Goal: Information Seeking & Learning: Learn about a topic

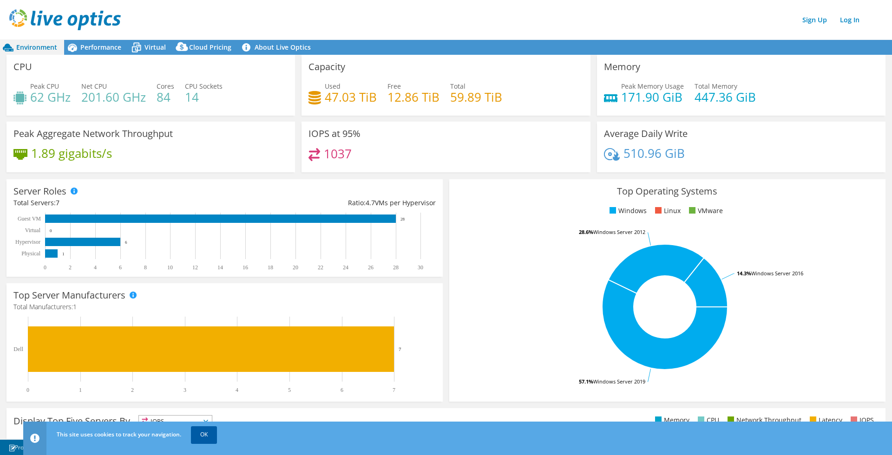
click at [203, 435] on link "OK" at bounding box center [204, 435] width 26 height 17
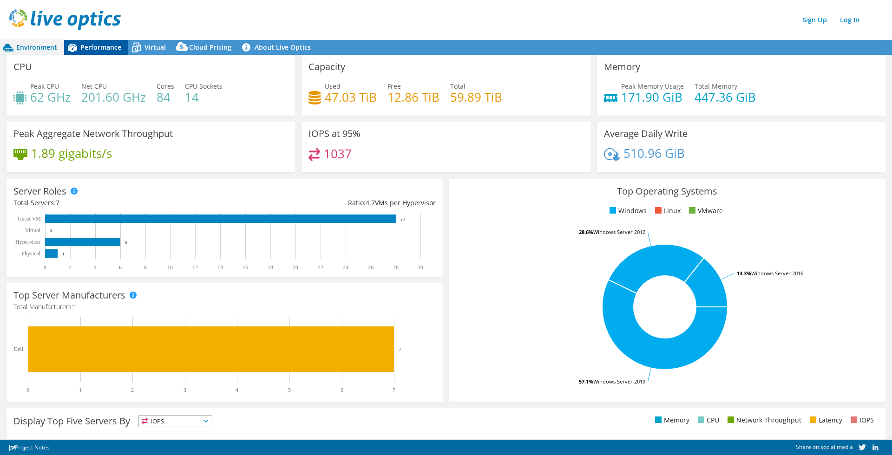
click at [94, 46] on span "Performance" at bounding box center [100, 47] width 41 height 9
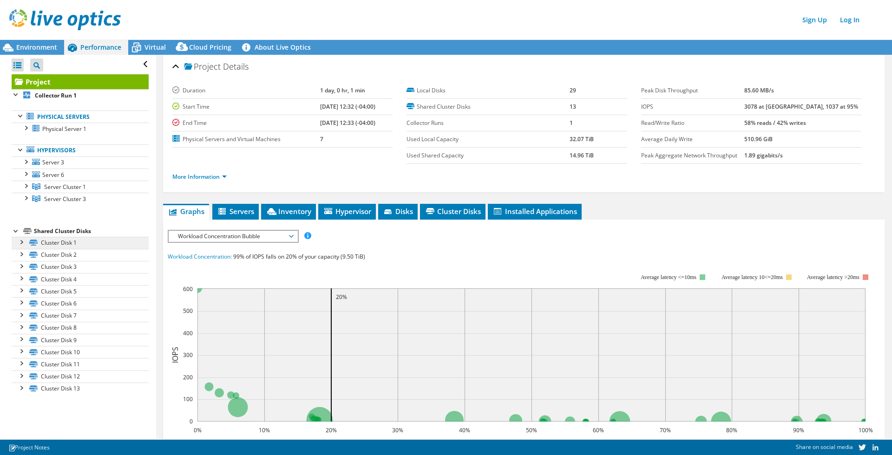
click at [60, 243] on link "Cluster Disk 1" at bounding box center [80, 243] width 137 height 12
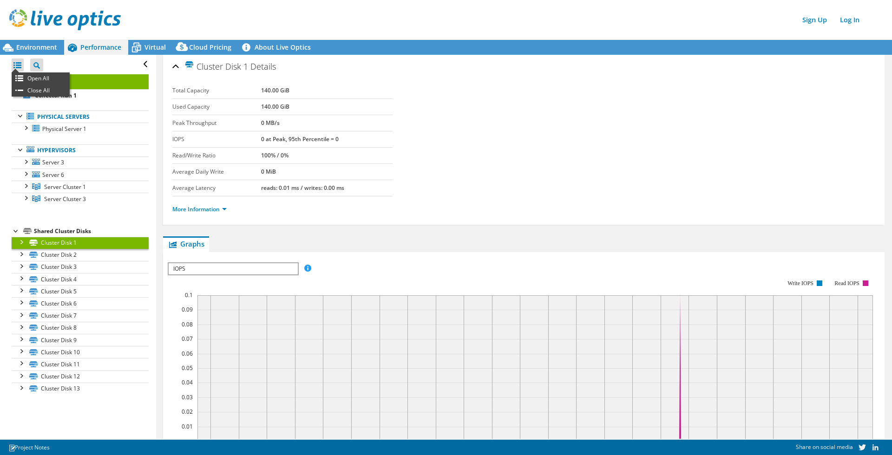
click at [16, 66] on div at bounding box center [18, 65] width 12 height 13
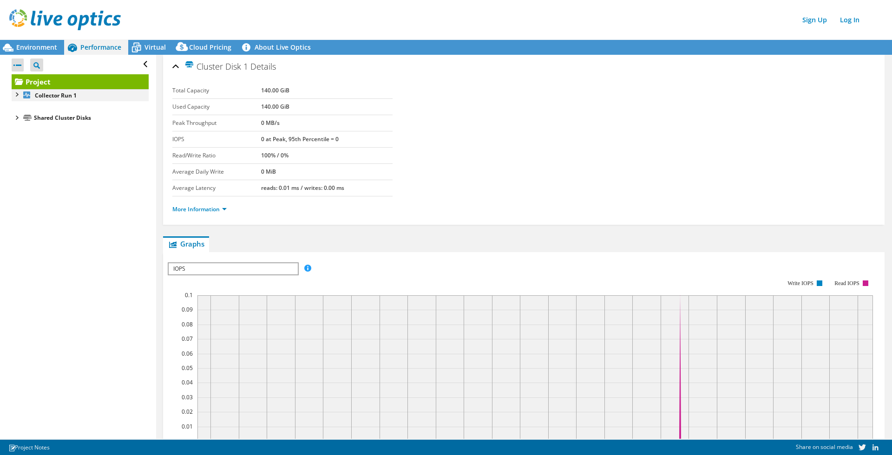
click at [17, 97] on div at bounding box center [16, 93] width 9 height 9
click at [22, 118] on div at bounding box center [20, 115] width 9 height 9
click at [23, 151] on div at bounding box center [20, 149] width 9 height 9
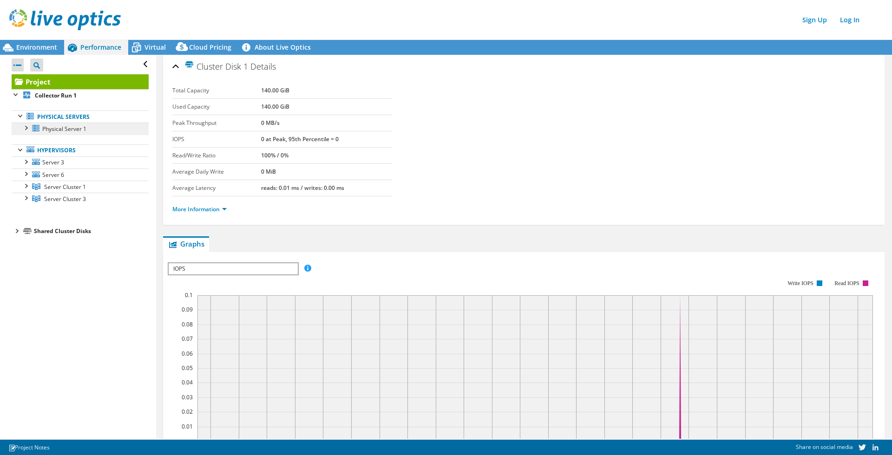
click at [56, 127] on span "Physical Server 1" at bounding box center [64, 129] width 44 height 8
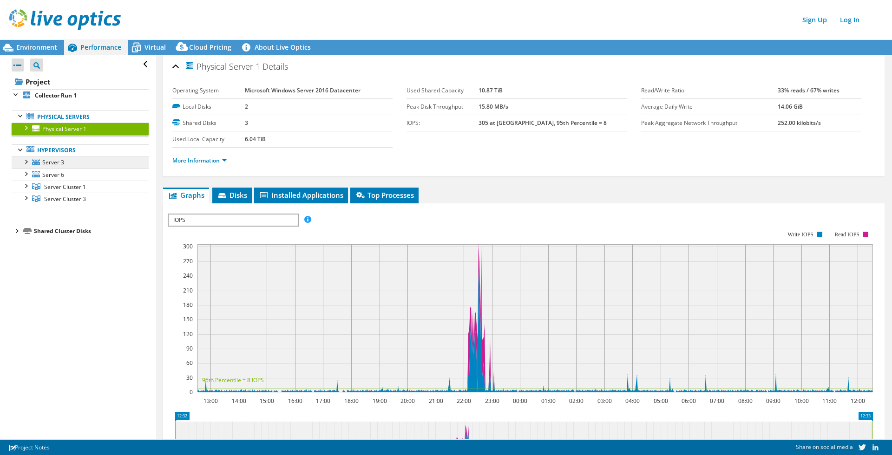
click at [56, 163] on span "Server 3" at bounding box center [53, 162] width 22 height 8
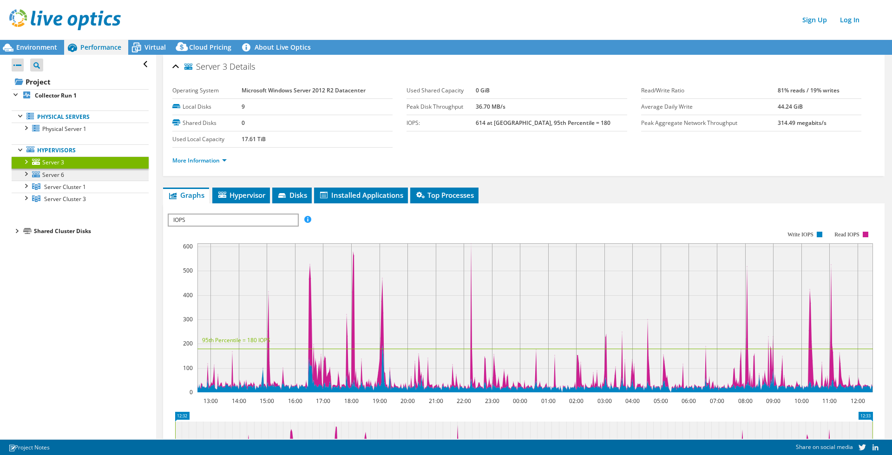
click at [47, 176] on span "Server 6" at bounding box center [53, 175] width 22 height 8
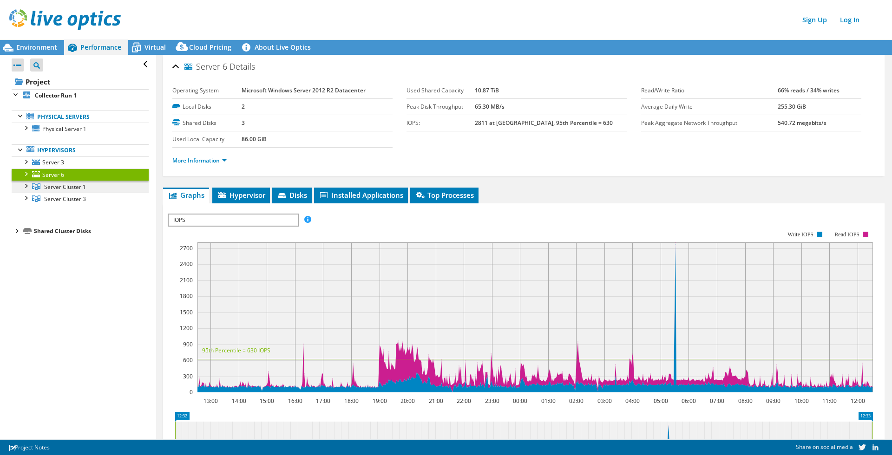
click at [56, 186] on span "Server Cluster 1" at bounding box center [65, 187] width 42 height 8
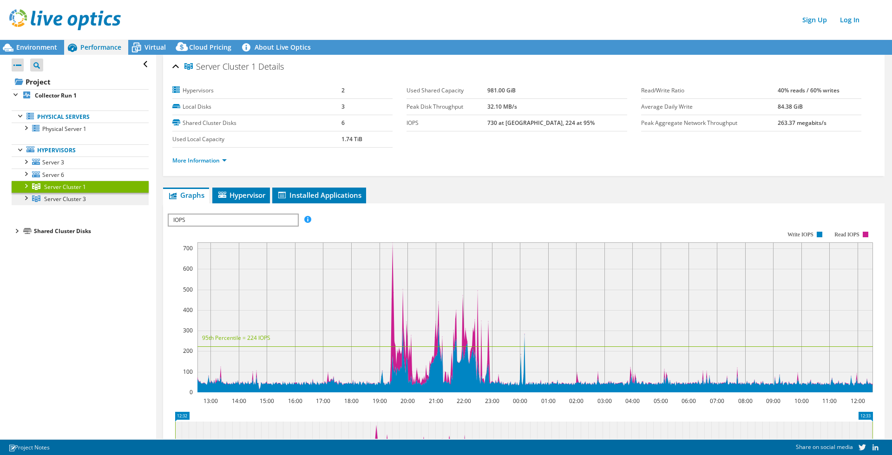
click at [58, 199] on span "Server Cluster 3" at bounding box center [65, 199] width 42 height 8
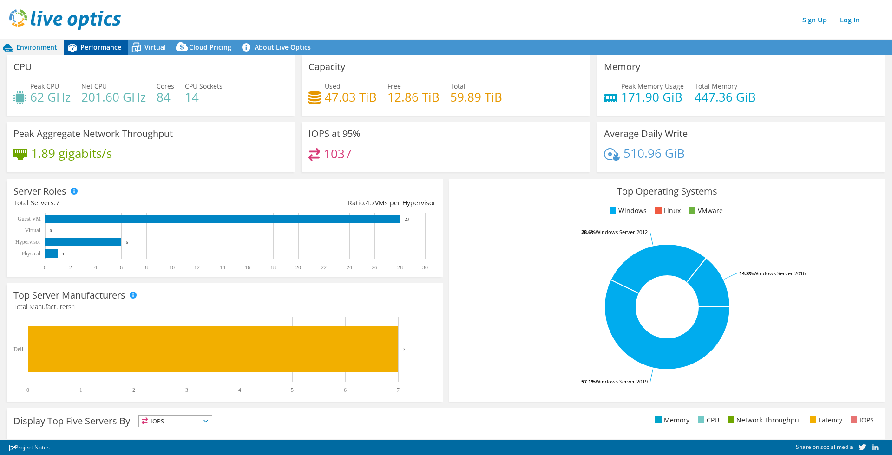
click at [91, 47] on span "Performance" at bounding box center [100, 47] width 41 height 9
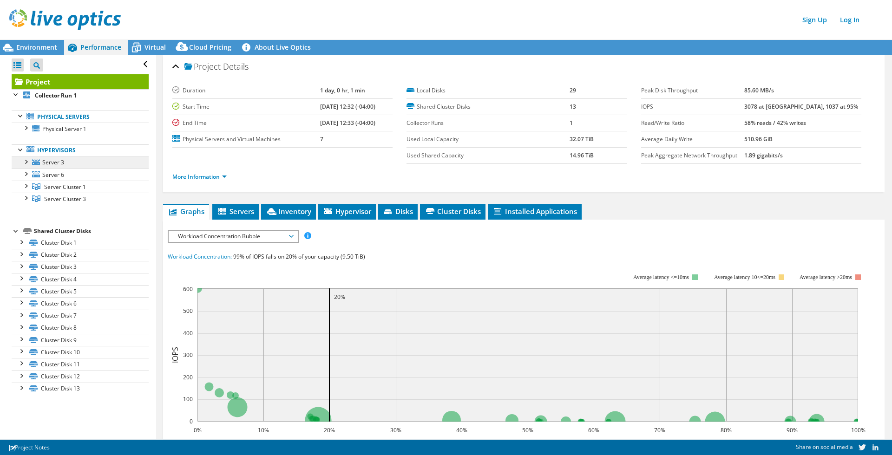
click at [56, 161] on span "Server 3" at bounding box center [53, 162] width 22 height 8
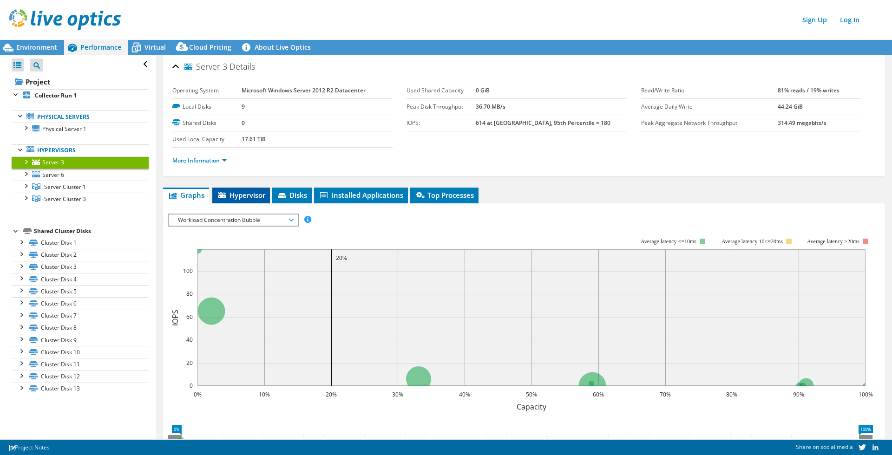
click at [254, 191] on span "Hypervisor" at bounding box center [241, 194] width 48 height 9
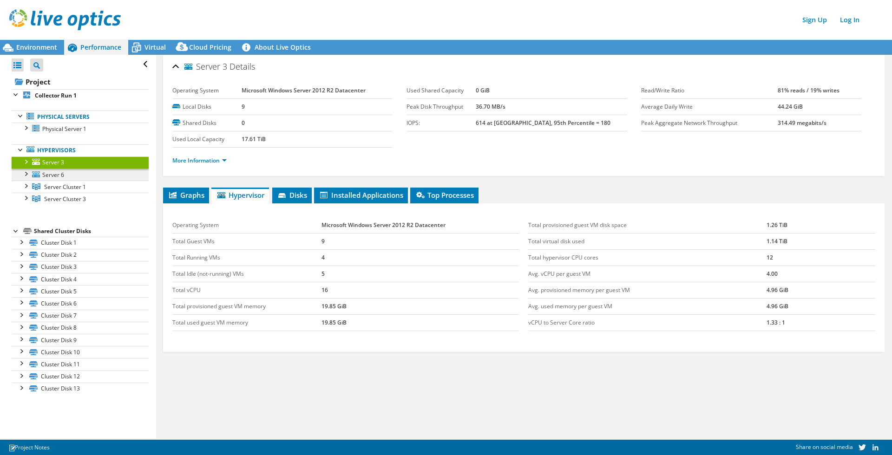
click at [53, 174] on span "Server 6" at bounding box center [53, 175] width 22 height 8
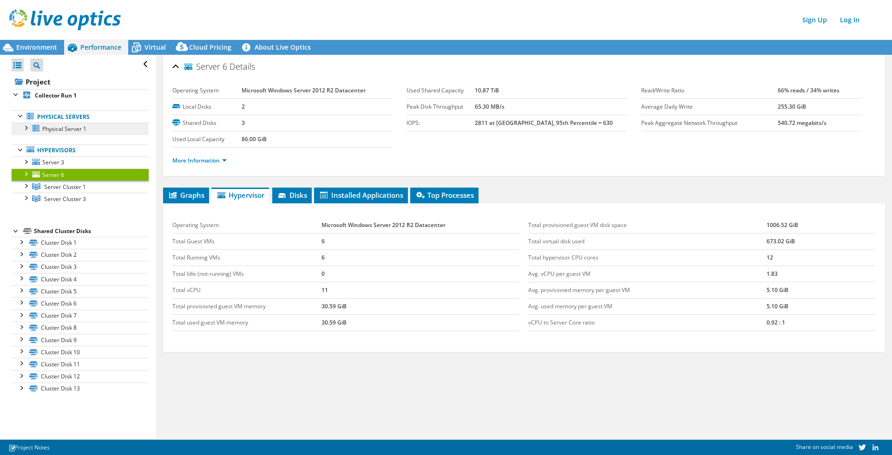
click at [68, 127] on span "Physical Server 1" at bounding box center [64, 129] width 44 height 8
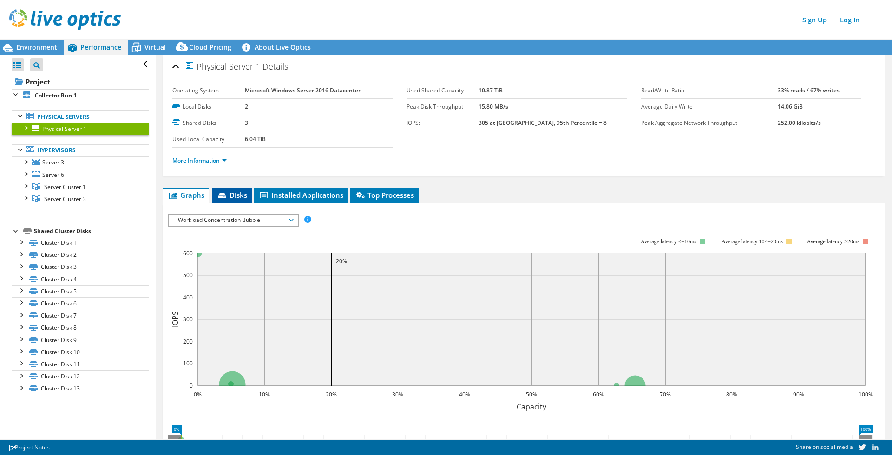
click at [232, 196] on span "Disks" at bounding box center [232, 194] width 30 height 9
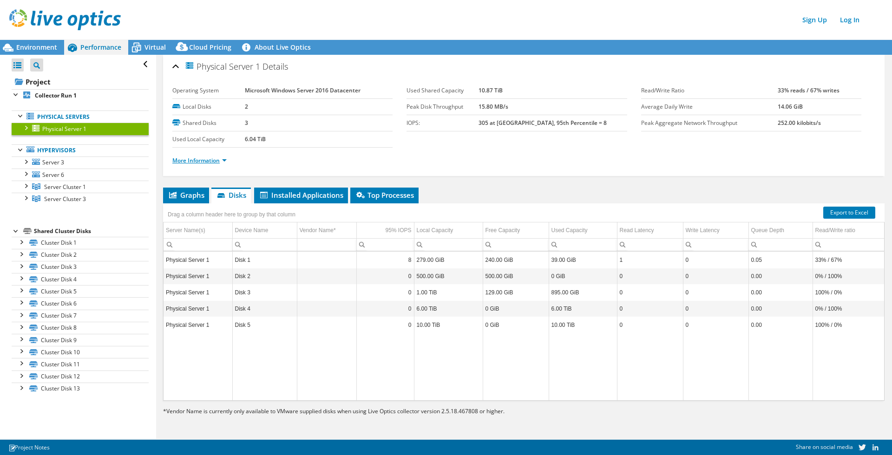
click at [224, 161] on link "More Information" at bounding box center [199, 161] width 54 height 8
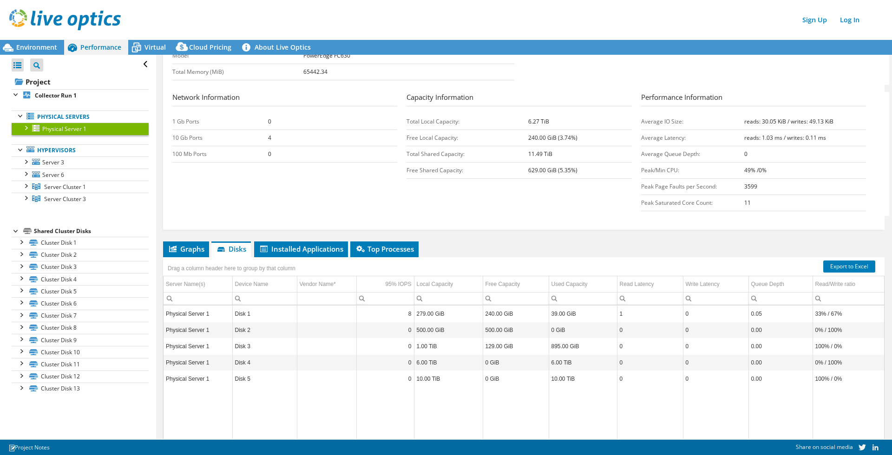
scroll to position [269, 0]
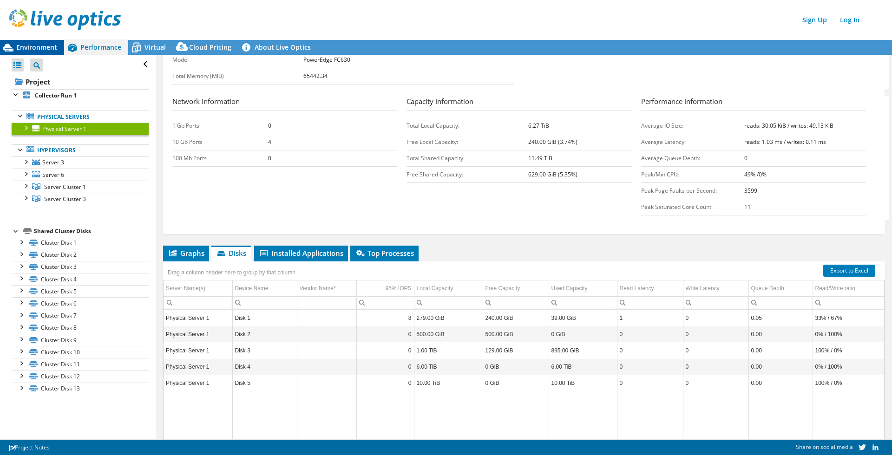
click at [42, 44] on span "Environment" at bounding box center [36, 47] width 41 height 9
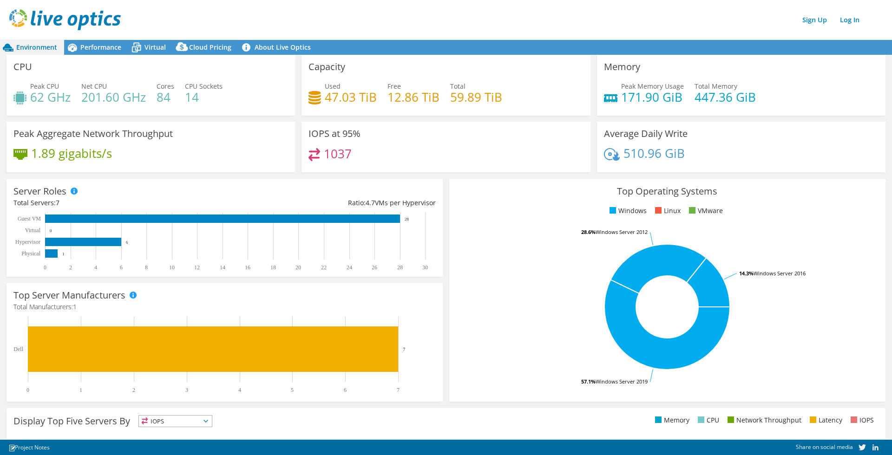
click at [49, 94] on h4 "62 GHz" at bounding box center [50, 97] width 40 height 10
click at [92, 46] on span "Performance" at bounding box center [100, 47] width 41 height 9
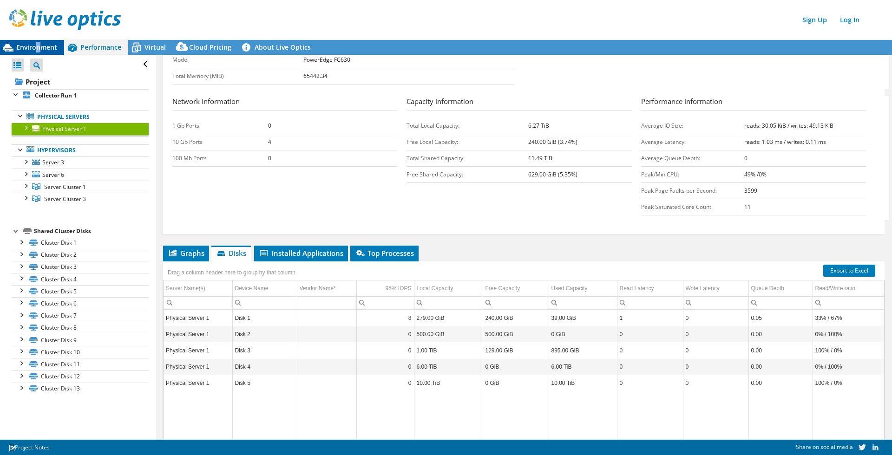
click at [38, 46] on span "Environment" at bounding box center [36, 47] width 41 height 9
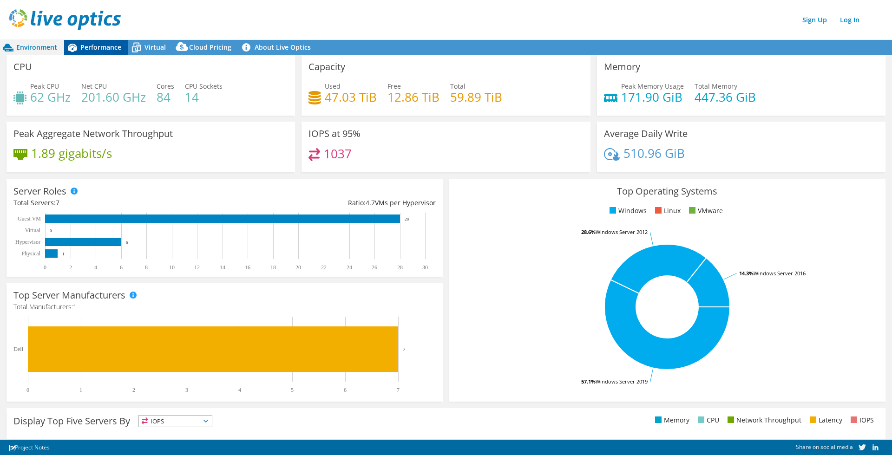
click at [88, 47] on span "Performance" at bounding box center [100, 47] width 41 height 9
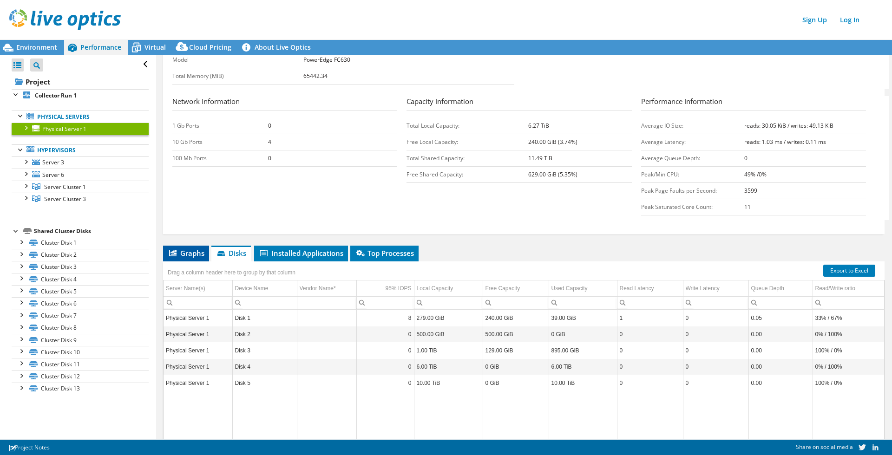
click at [187, 253] on span "Graphs" at bounding box center [186, 253] width 37 height 9
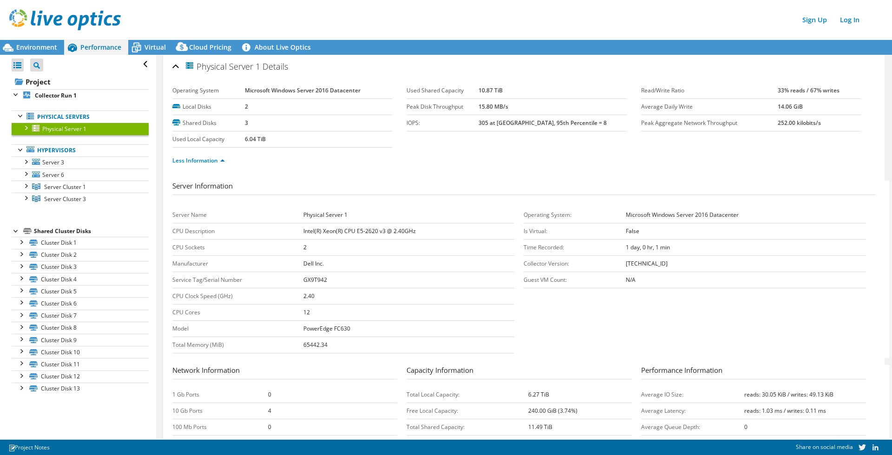
scroll to position [0, 0]
drag, startPoint x: 302, startPoint y: 231, endPoint x: 365, endPoint y: 231, distance: 62.7
click at [365, 230] on tr "CPU Description Intel(R) Xeon(R) CPU E5-2620 v3 @ 2.40GHz" at bounding box center [343, 231] width 342 height 16
click at [448, 236] on td "Intel(R) Xeon(R) CPU E5-2620 v3 @ 2.40GHz" at bounding box center [408, 231] width 211 height 16
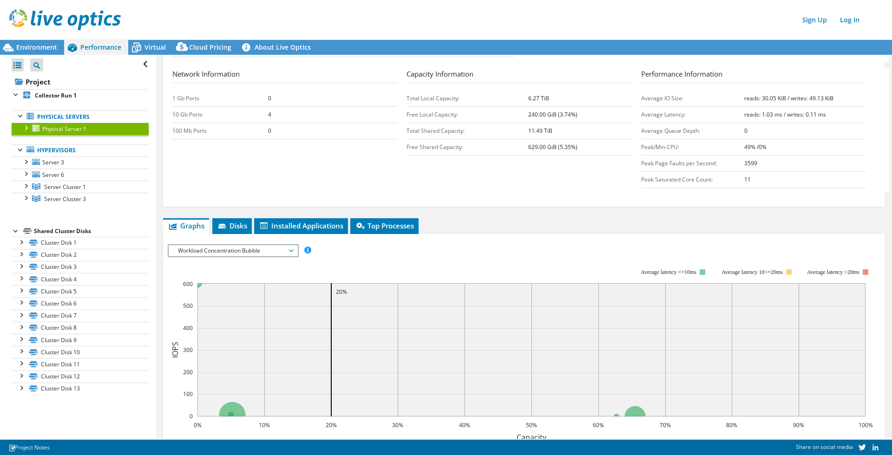
scroll to position [273, 0]
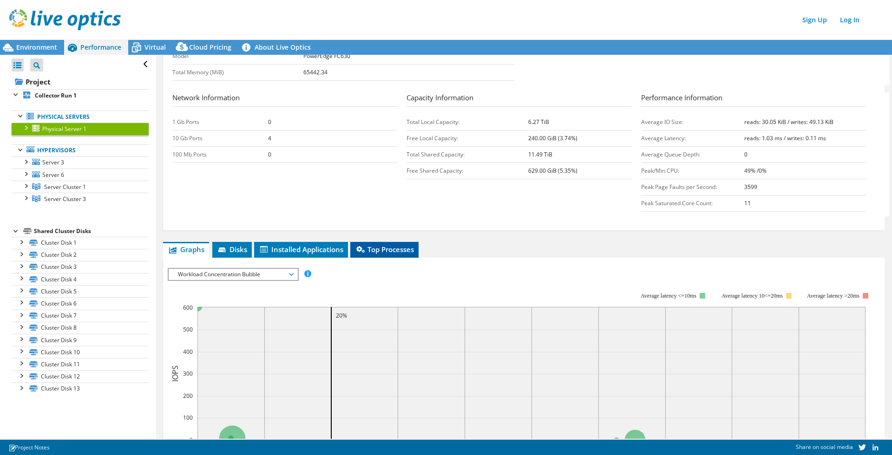
click at [391, 248] on span "Top Processes" at bounding box center [384, 249] width 59 height 9
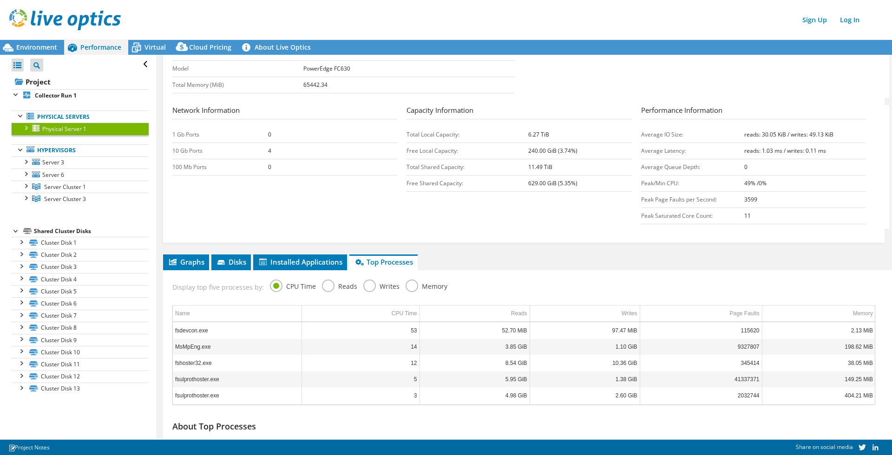
scroll to position [256, 0]
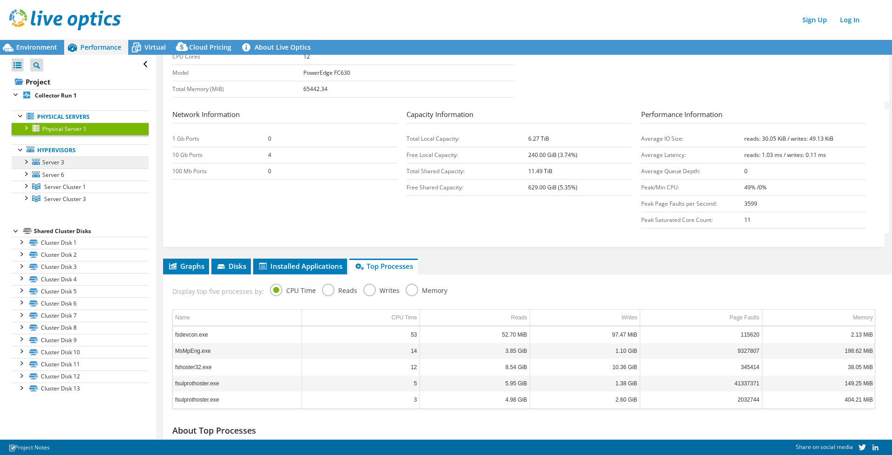
click at [51, 161] on span "Server 3" at bounding box center [53, 162] width 22 height 8
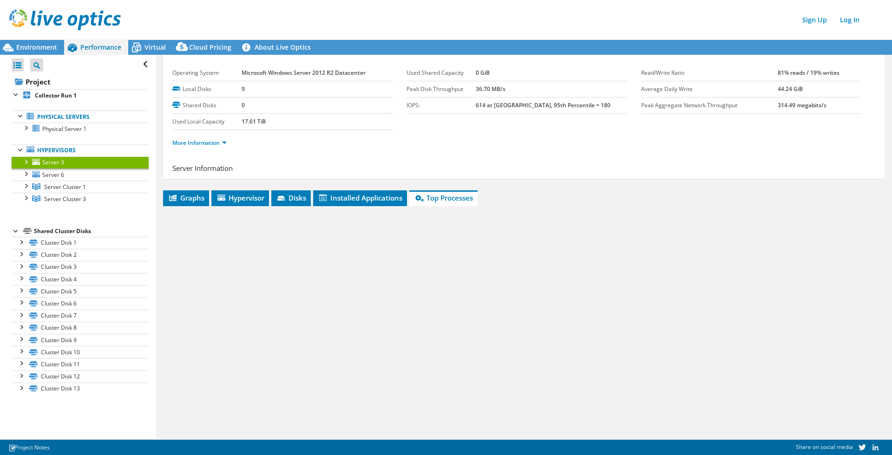
scroll to position [0, 0]
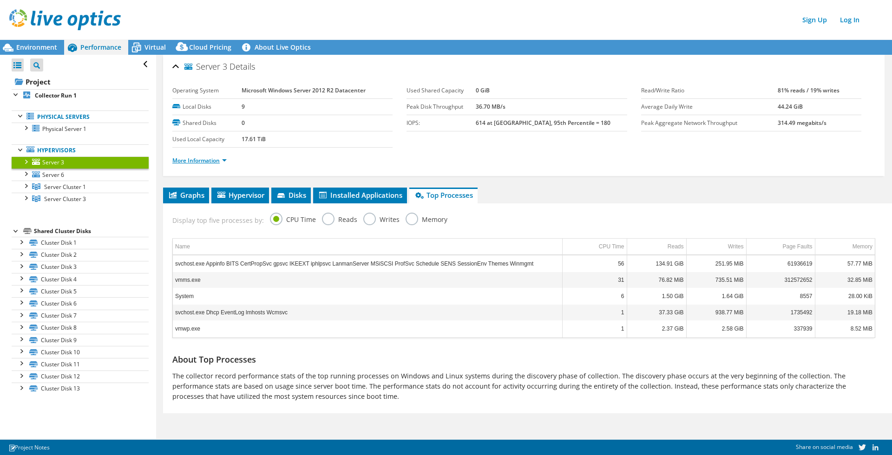
click at [212, 160] on link "More Information" at bounding box center [199, 161] width 54 height 8
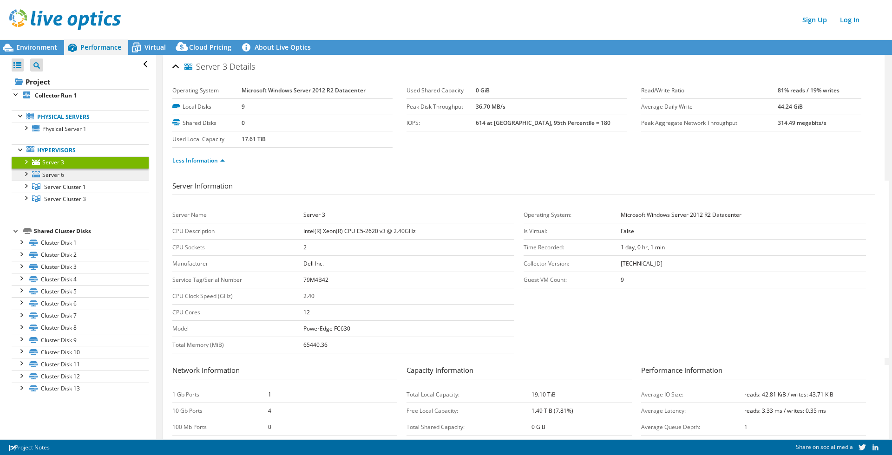
click at [46, 175] on span "Server 6" at bounding box center [53, 175] width 22 height 8
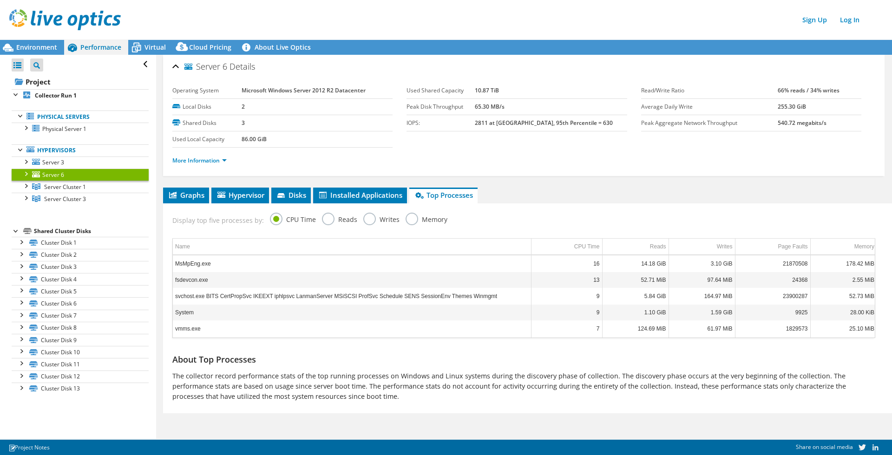
click at [25, 175] on div at bounding box center [25, 173] width 9 height 9
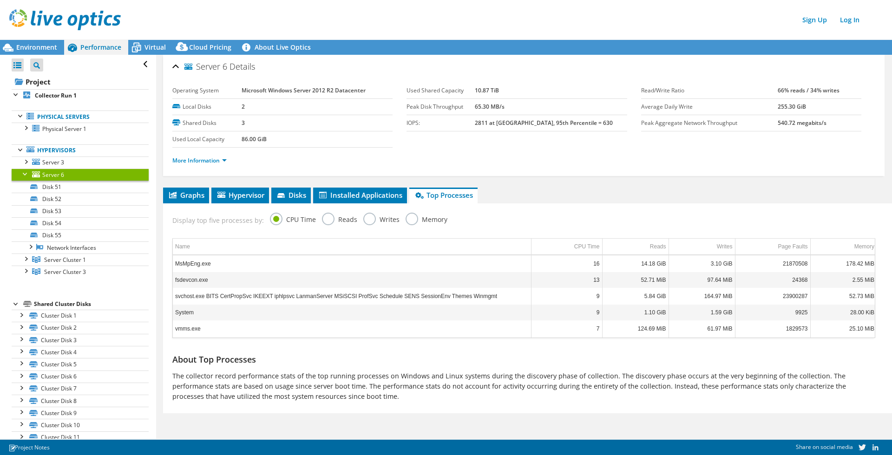
click at [51, 172] on span "Server 6" at bounding box center [53, 175] width 22 height 8
click at [206, 161] on link "More Information" at bounding box center [199, 161] width 54 height 8
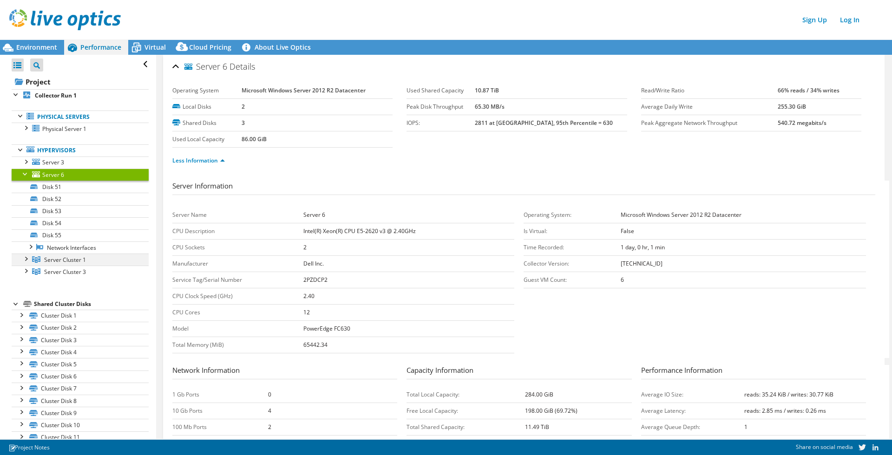
click at [26, 260] on div at bounding box center [25, 258] width 9 height 9
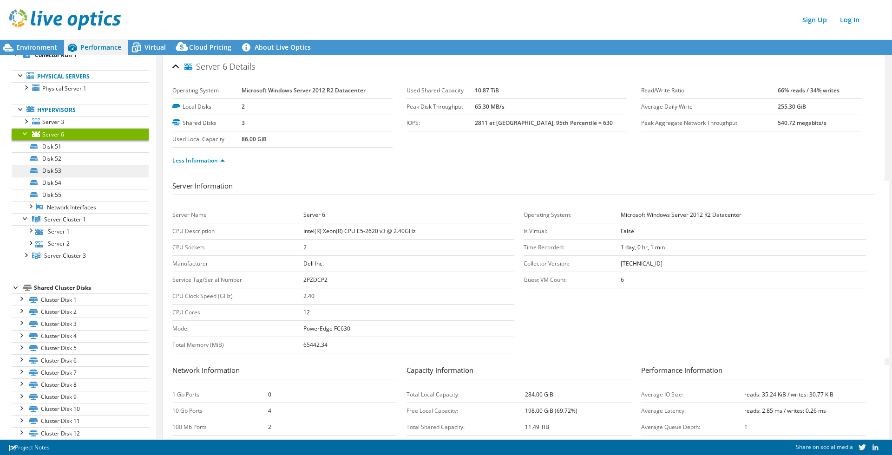
scroll to position [48, 0]
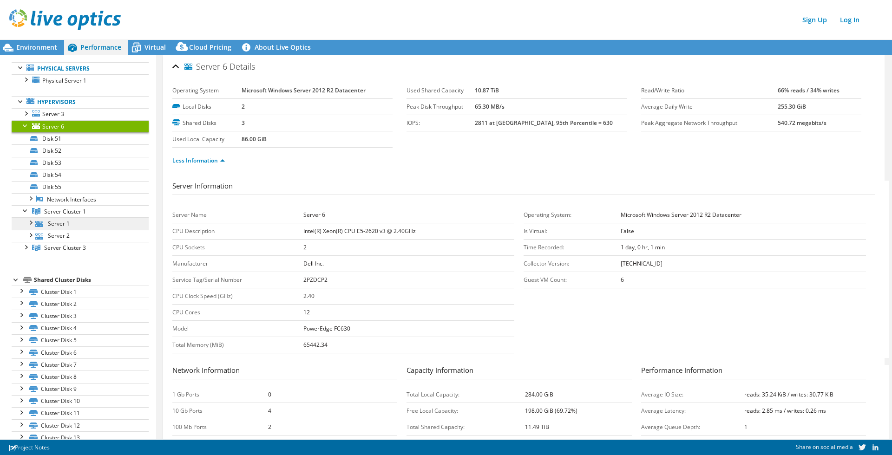
click at [58, 222] on link "Server 1" at bounding box center [80, 223] width 137 height 12
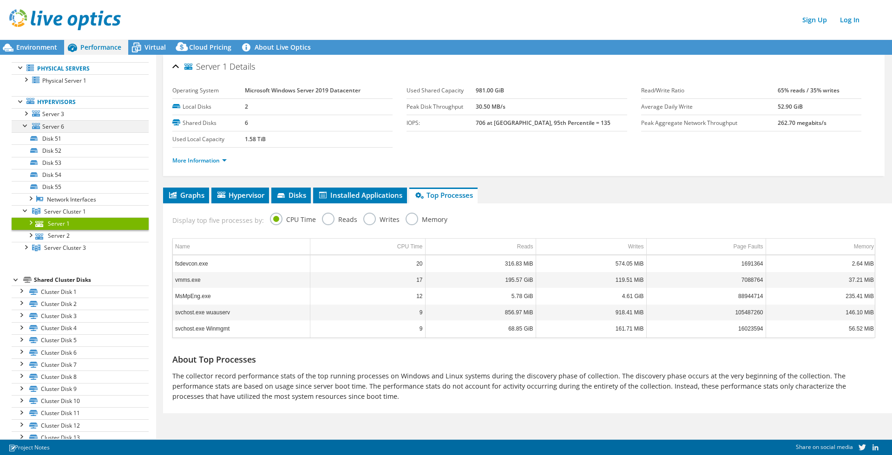
click at [25, 125] on div at bounding box center [25, 124] width 9 height 9
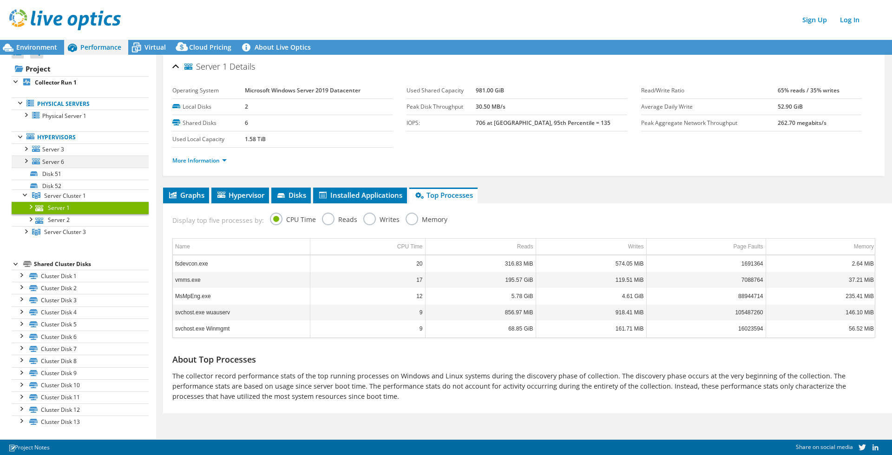
scroll to position [0, 0]
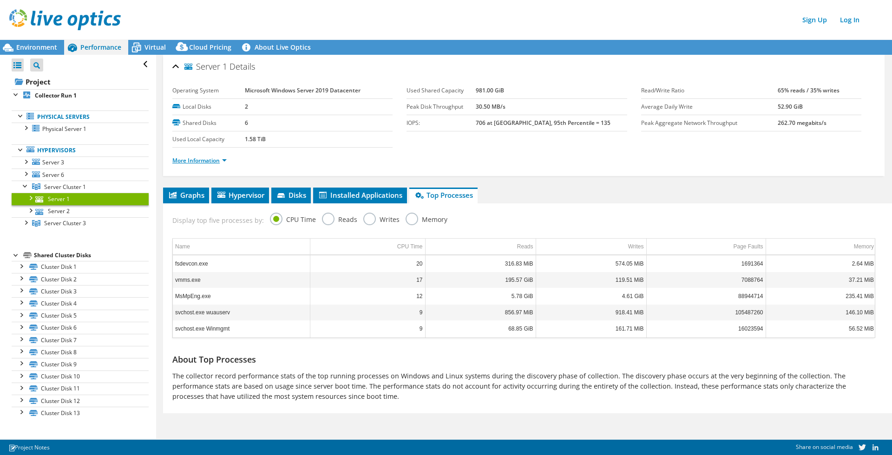
click at [210, 160] on link "More Information" at bounding box center [199, 161] width 54 height 8
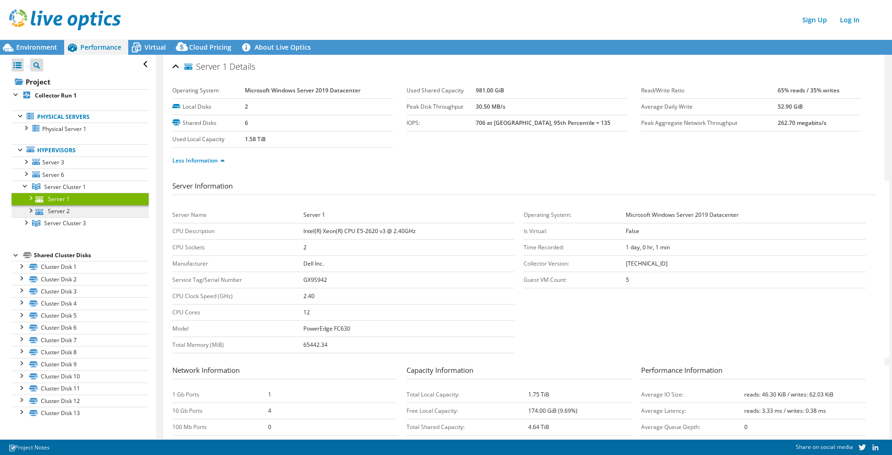
click at [58, 211] on link "Server 2" at bounding box center [80, 211] width 137 height 12
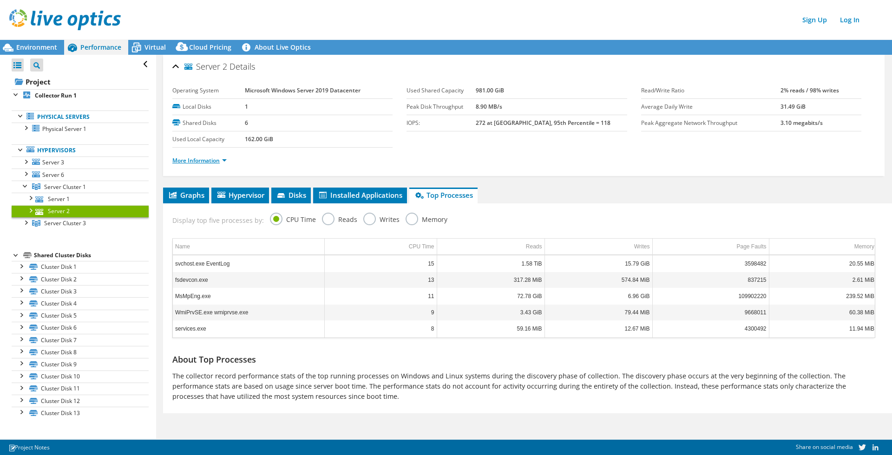
click at [204, 158] on link "More Information" at bounding box center [199, 161] width 54 height 8
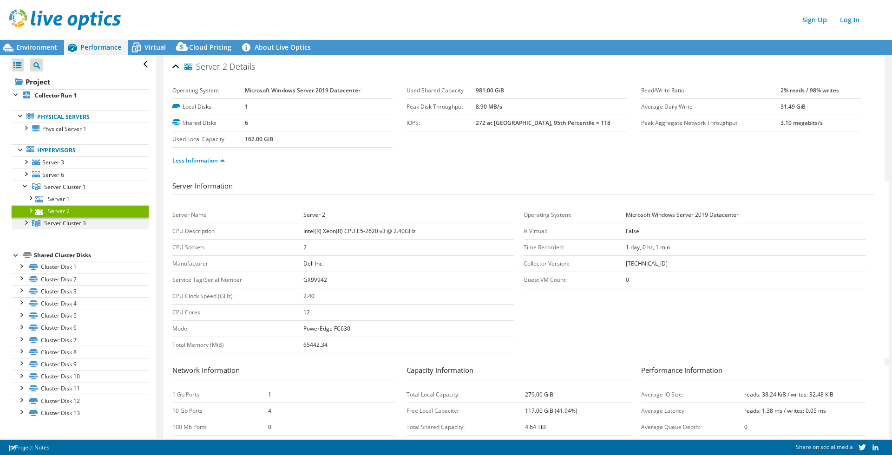
click at [23, 223] on div at bounding box center [25, 221] width 9 height 9
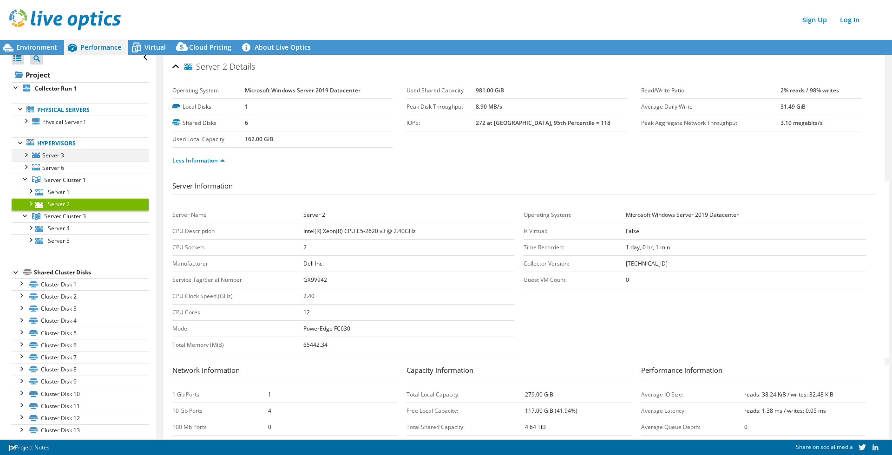
click at [26, 156] on div at bounding box center [25, 154] width 9 height 9
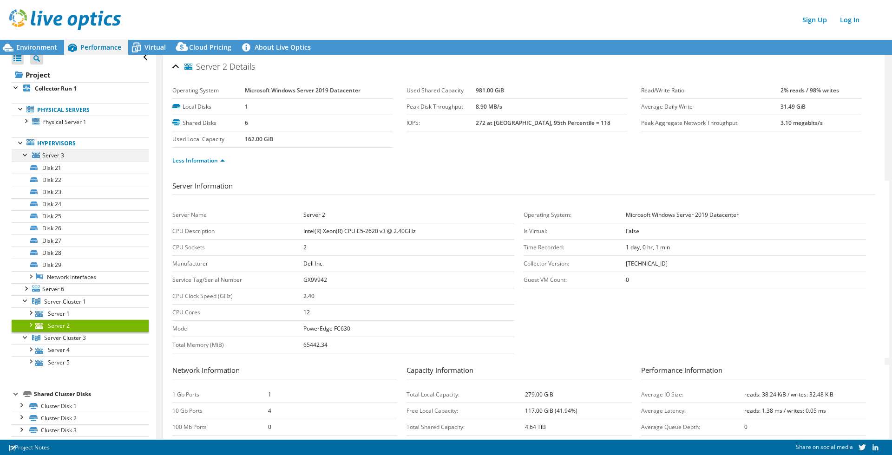
click at [26, 156] on div at bounding box center [25, 154] width 9 height 9
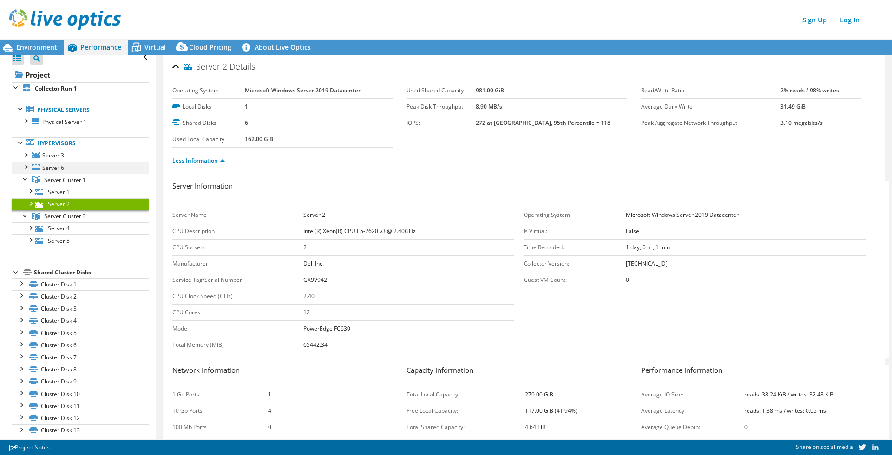
click at [28, 167] on div at bounding box center [25, 166] width 9 height 9
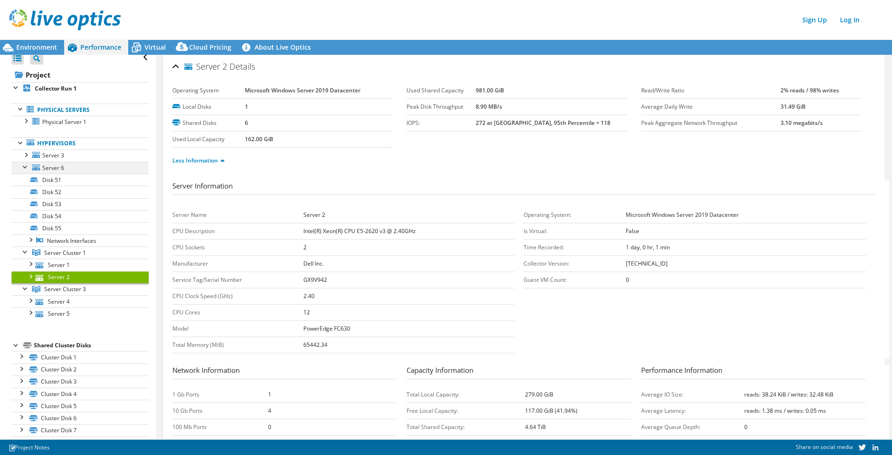
click at [28, 167] on div at bounding box center [25, 166] width 9 height 9
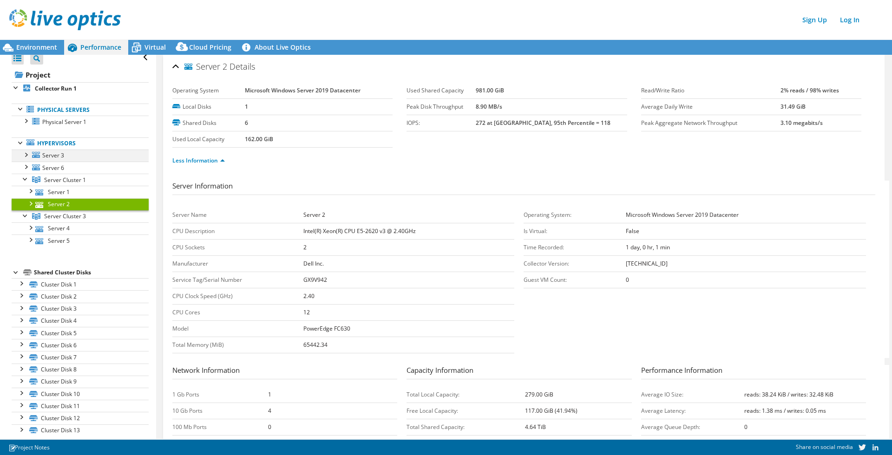
click at [26, 157] on div at bounding box center [25, 154] width 9 height 9
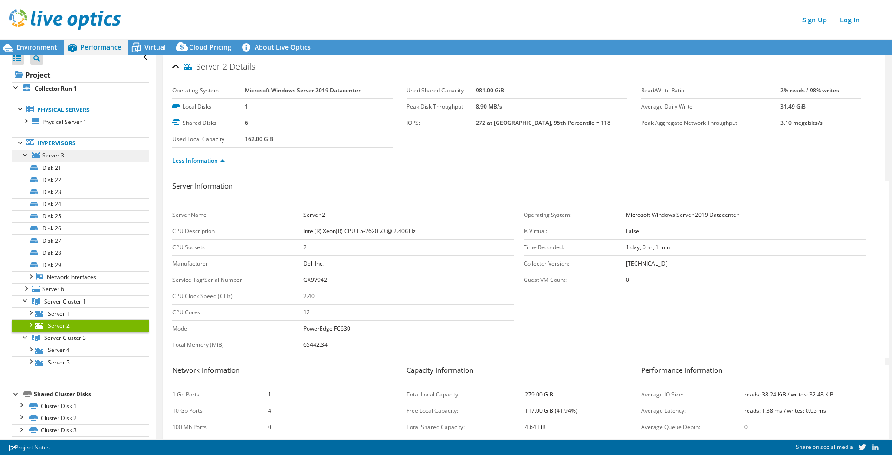
click at [52, 154] on span "Server 3" at bounding box center [53, 155] width 22 height 8
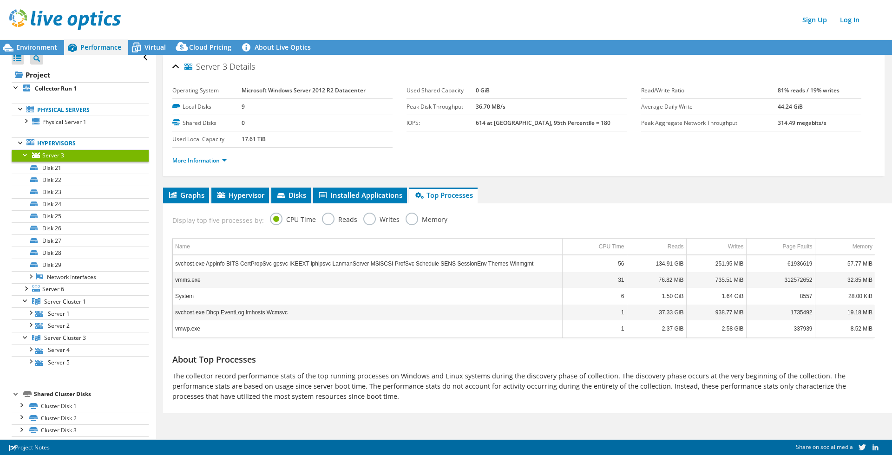
click at [24, 155] on div at bounding box center [25, 154] width 9 height 9
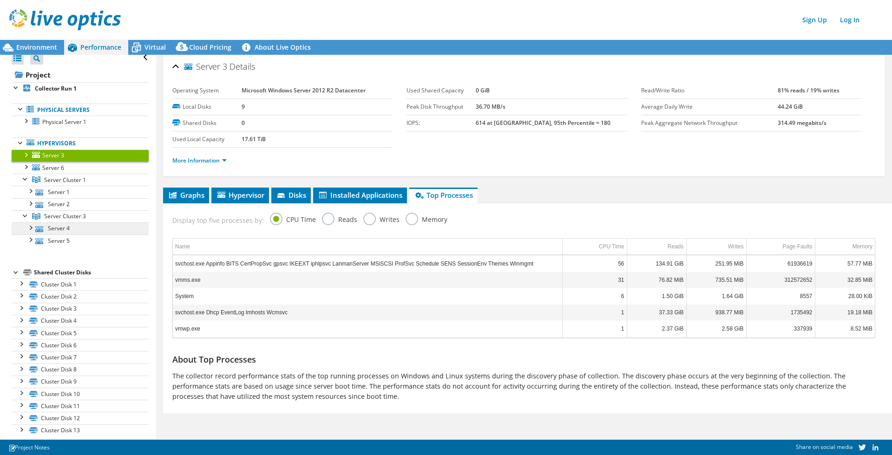
click at [52, 228] on link "Server 4" at bounding box center [80, 229] width 137 height 12
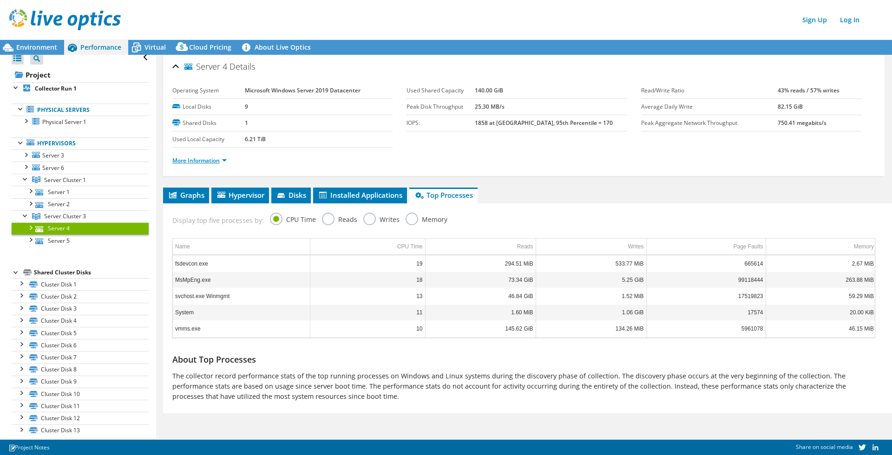
click at [211, 160] on link "More Information" at bounding box center [199, 161] width 54 height 8
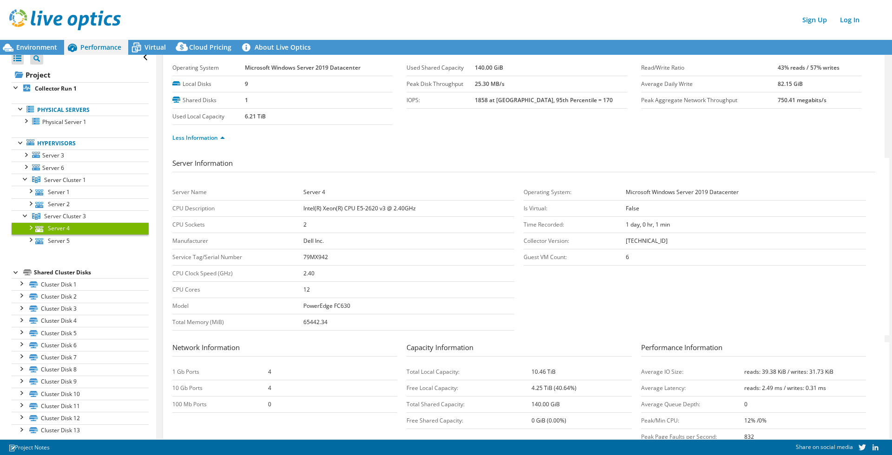
scroll to position [30, 0]
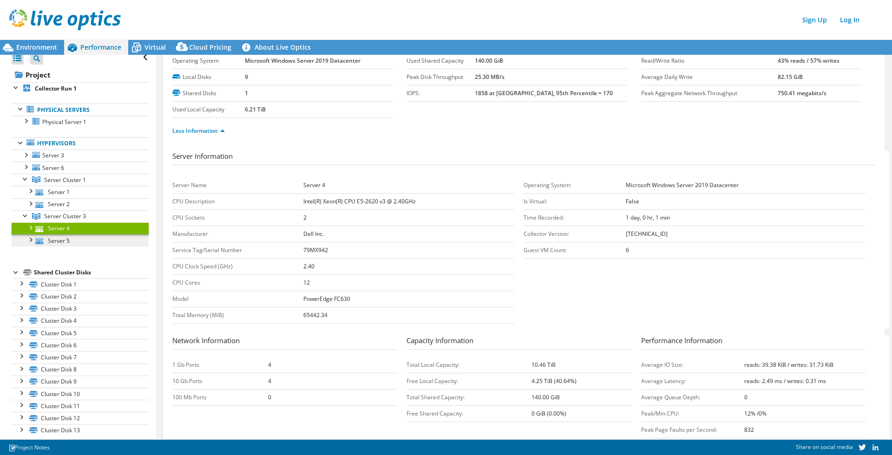
click at [57, 242] on link "Server 5" at bounding box center [80, 241] width 137 height 12
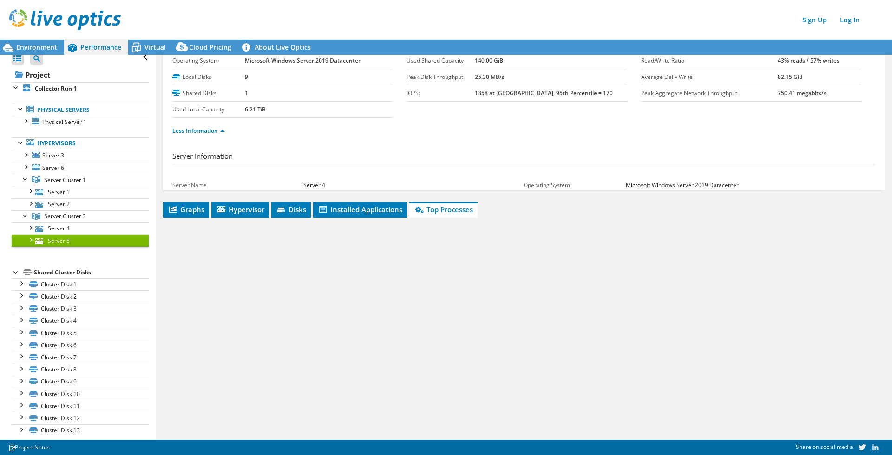
scroll to position [0, 0]
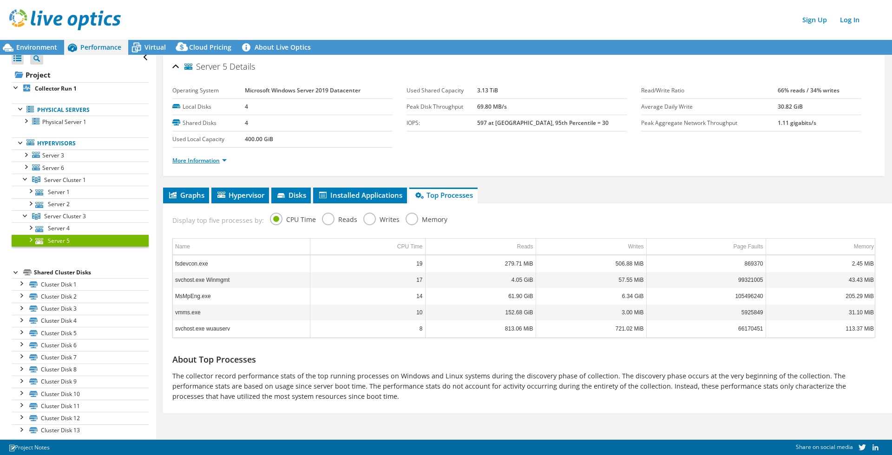
click at [202, 162] on link "More Information" at bounding box center [199, 161] width 54 height 8
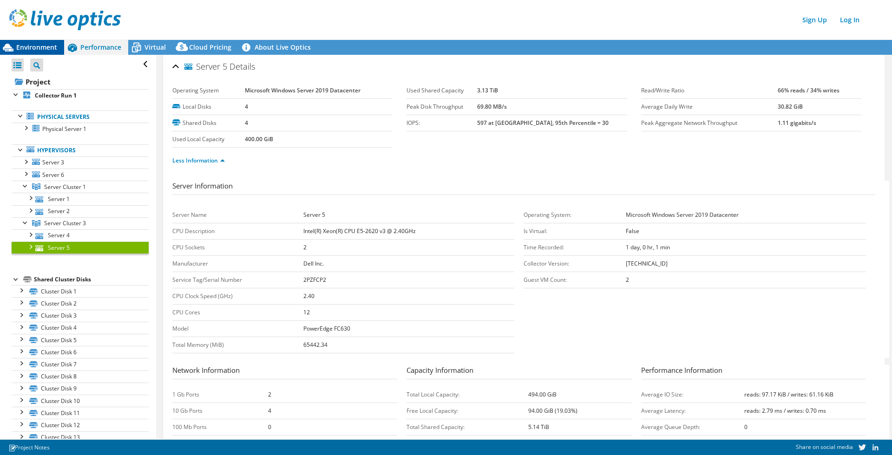
click at [29, 45] on span "Environment" at bounding box center [36, 47] width 41 height 9
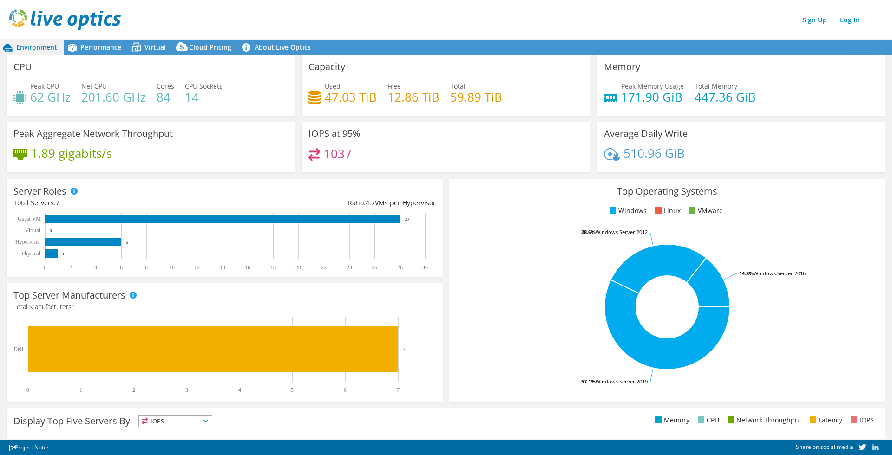
click at [31, 52] on div "Environment" at bounding box center [32, 47] width 64 height 15
click at [31, 43] on span "Environment" at bounding box center [36, 47] width 41 height 9
click at [32, 47] on span "Environment" at bounding box center [36, 47] width 41 height 9
click at [83, 46] on span "Performance" at bounding box center [100, 47] width 41 height 9
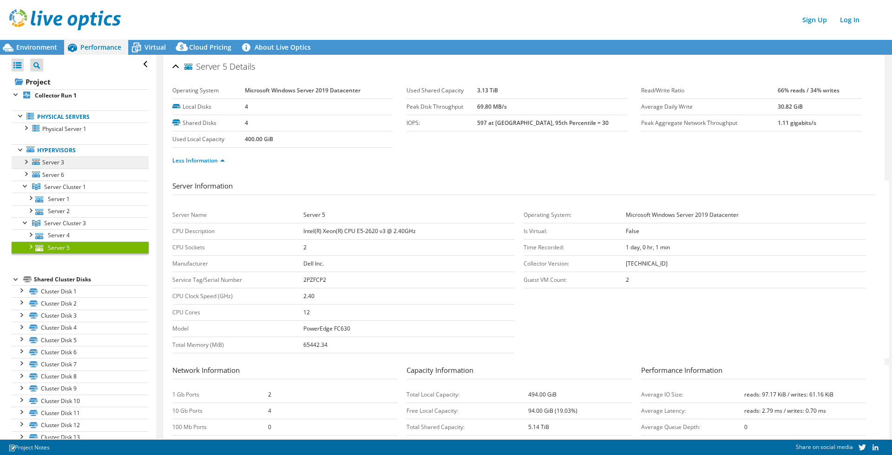
click at [52, 162] on span "Server 3" at bounding box center [53, 162] width 22 height 8
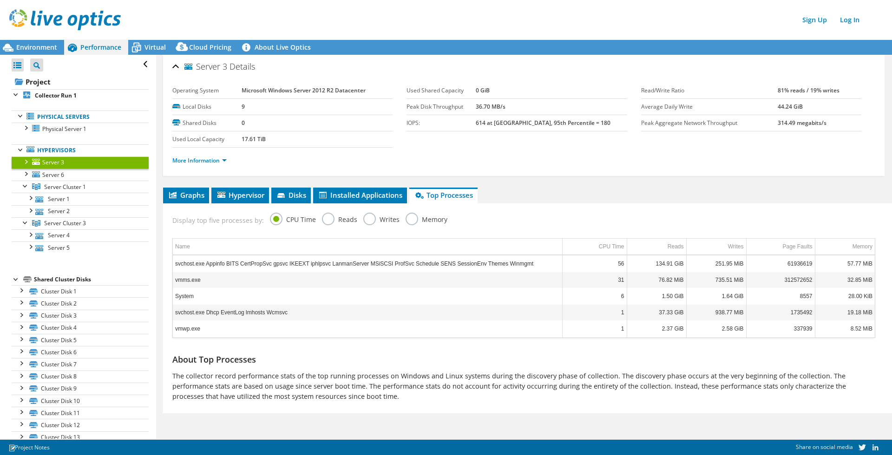
click at [25, 162] on div at bounding box center [25, 161] width 9 height 9
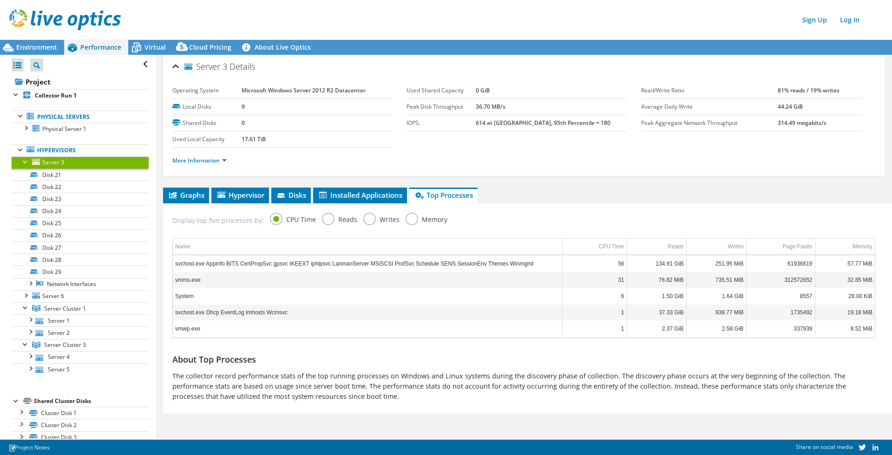
click at [23, 160] on div at bounding box center [25, 161] width 9 height 9
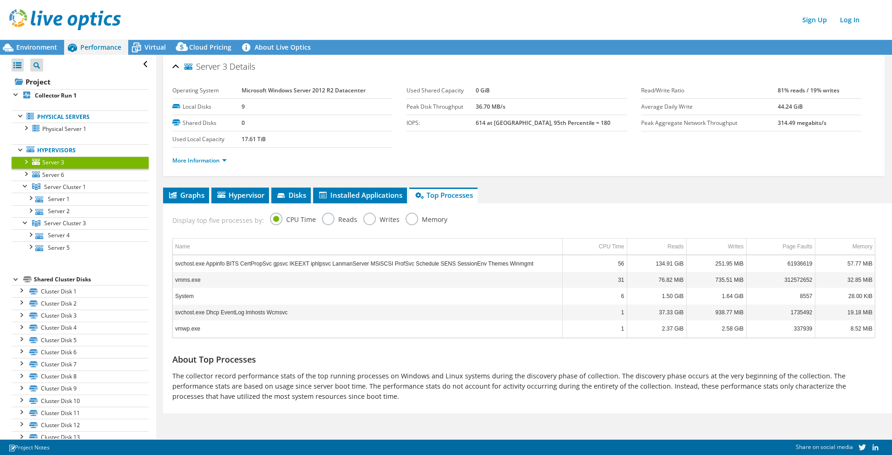
click at [26, 163] on div at bounding box center [25, 161] width 9 height 9
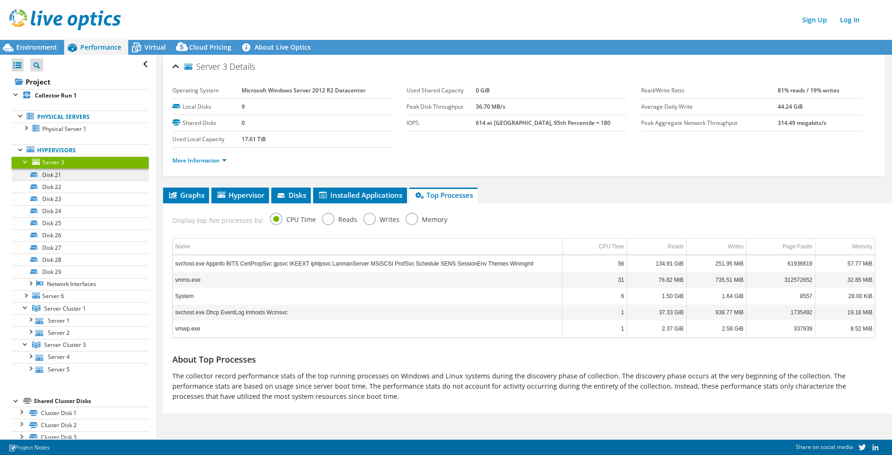
click at [53, 174] on link "Disk 21" at bounding box center [80, 175] width 137 height 12
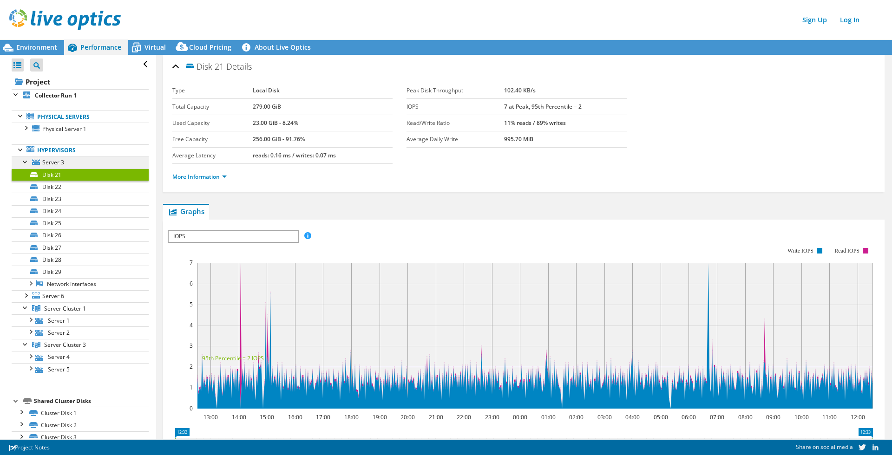
click at [48, 162] on span "Server 3" at bounding box center [53, 162] width 22 height 8
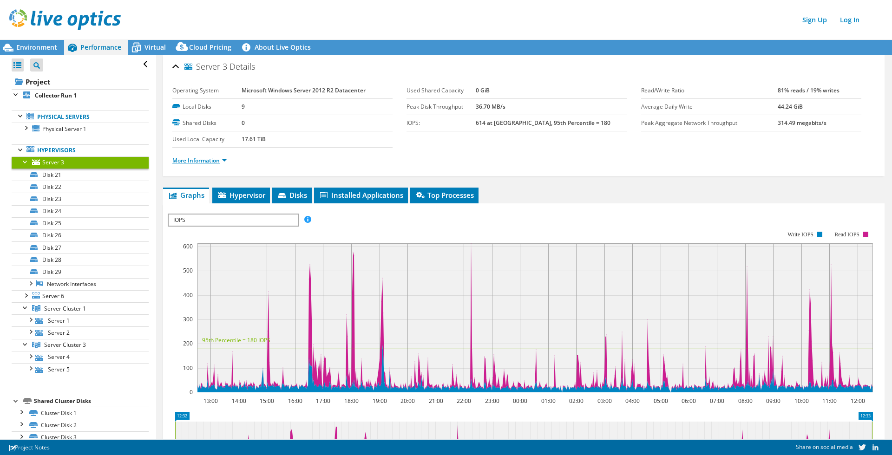
click at [211, 157] on link "More Information" at bounding box center [199, 161] width 54 height 8
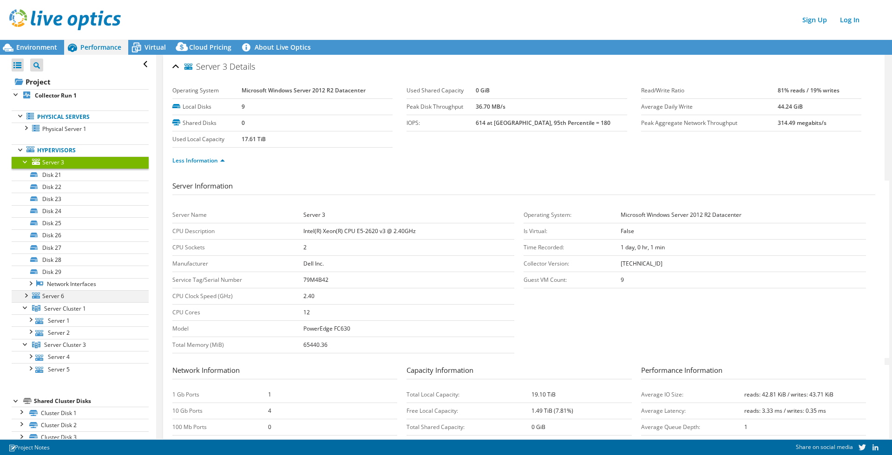
click at [27, 296] on div at bounding box center [25, 294] width 9 height 9
click at [49, 296] on span "Server 6" at bounding box center [53, 296] width 22 height 8
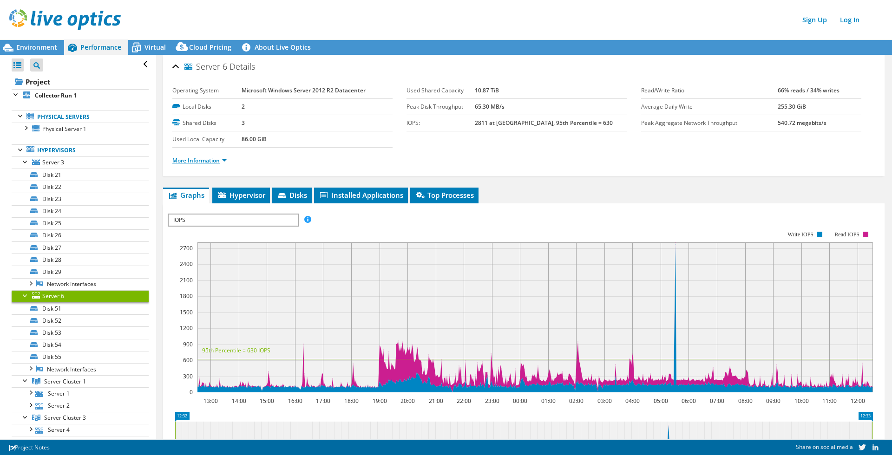
click at [195, 159] on link "More Information" at bounding box center [199, 161] width 54 height 8
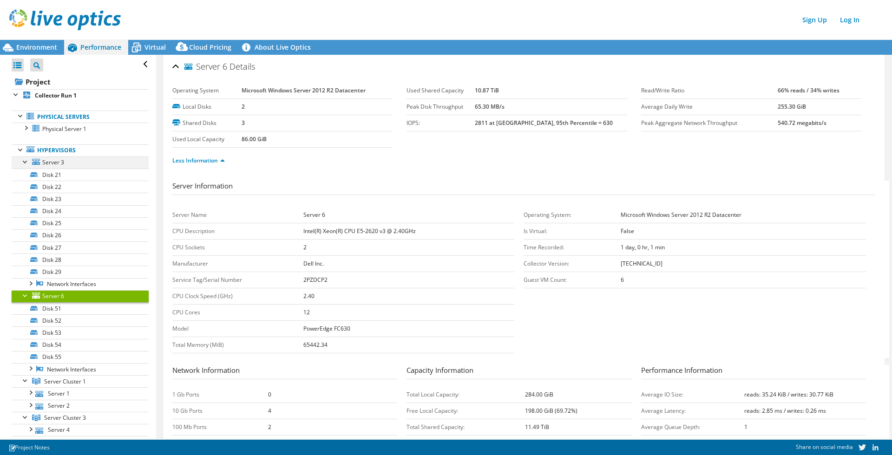
click at [25, 161] on div at bounding box center [25, 161] width 9 height 9
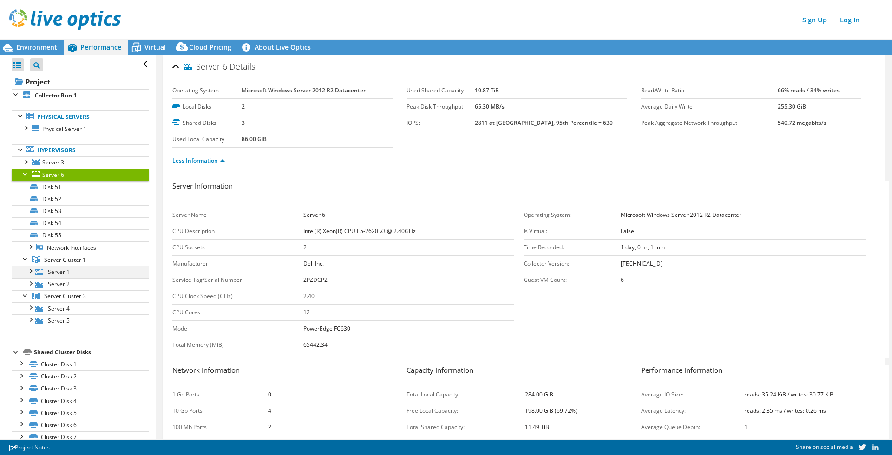
click at [31, 270] on div at bounding box center [30, 270] width 9 height 9
click at [58, 270] on link "Server 1" at bounding box center [80, 272] width 137 height 12
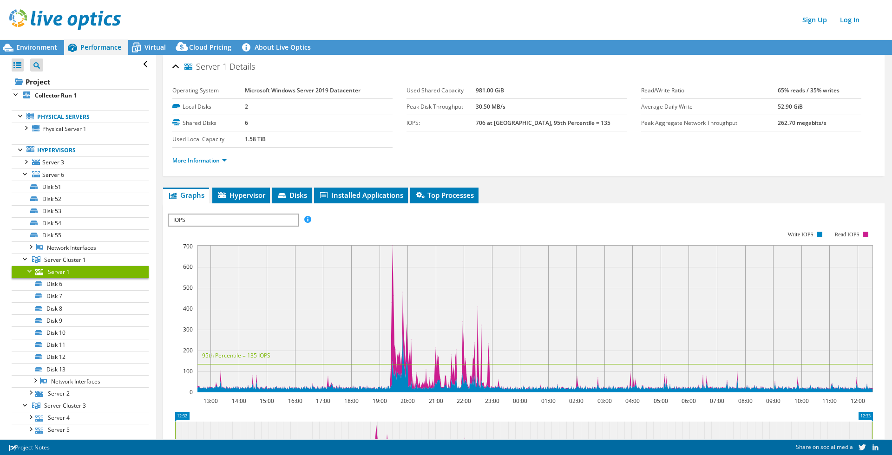
click at [220, 155] on ul "More Information" at bounding box center [523, 159] width 703 height 13
click at [214, 158] on link "More Information" at bounding box center [199, 161] width 54 height 8
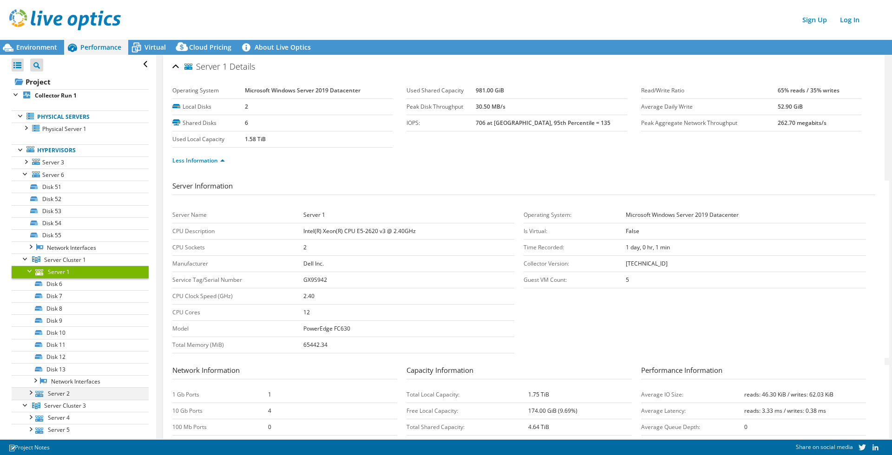
click at [31, 391] on div at bounding box center [30, 392] width 9 height 9
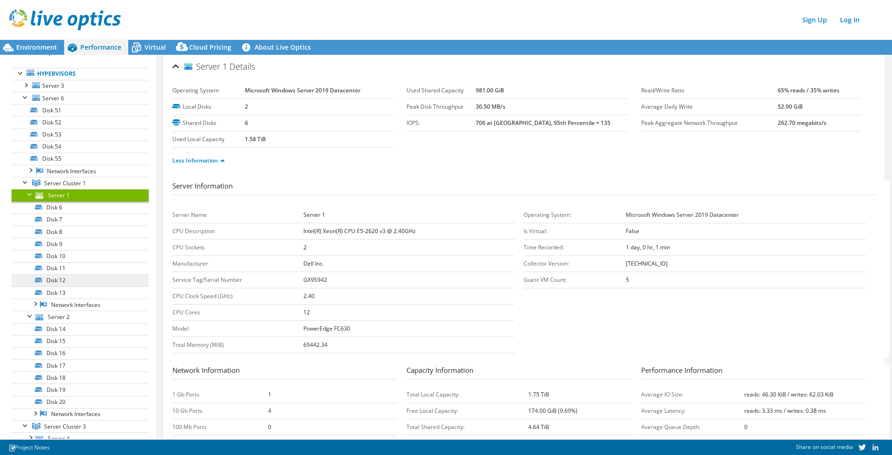
scroll to position [105, 0]
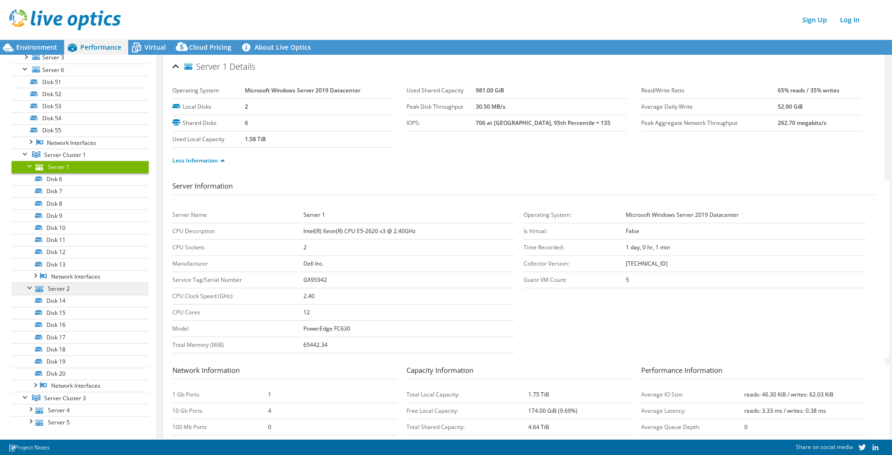
click at [58, 288] on link "Server 2" at bounding box center [80, 288] width 137 height 12
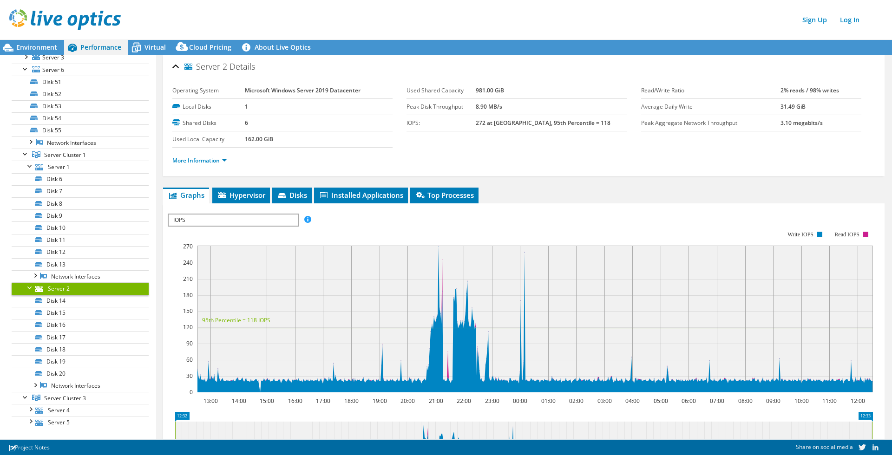
click at [208, 156] on li "More Information" at bounding box center [202, 161] width 60 height 10
click at [206, 161] on link "More Information" at bounding box center [199, 161] width 54 height 8
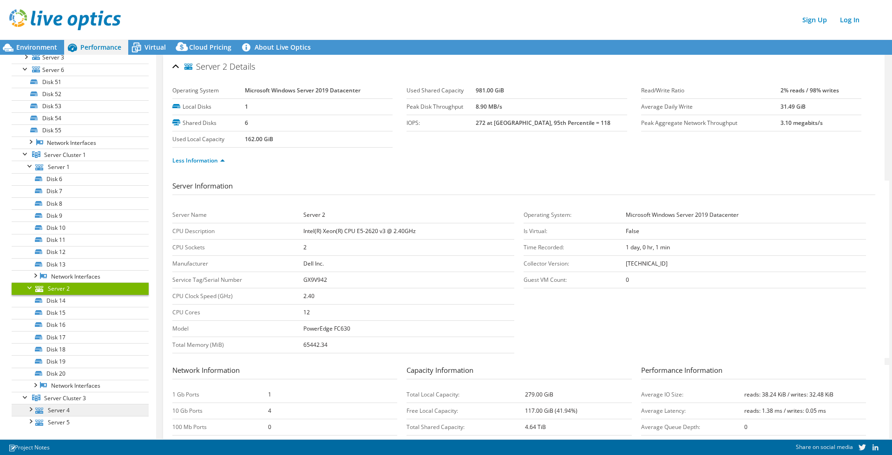
click at [48, 391] on link "Server 4" at bounding box center [80, 410] width 137 height 12
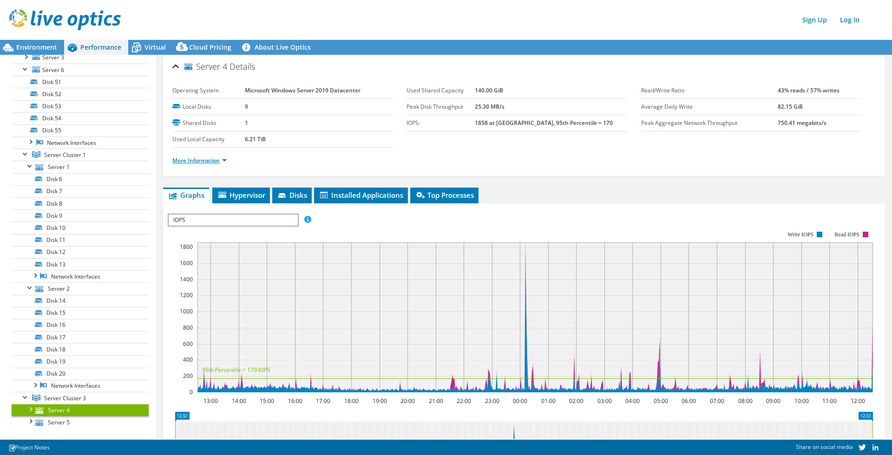
click at [188, 159] on link "More Information" at bounding box center [199, 161] width 54 height 8
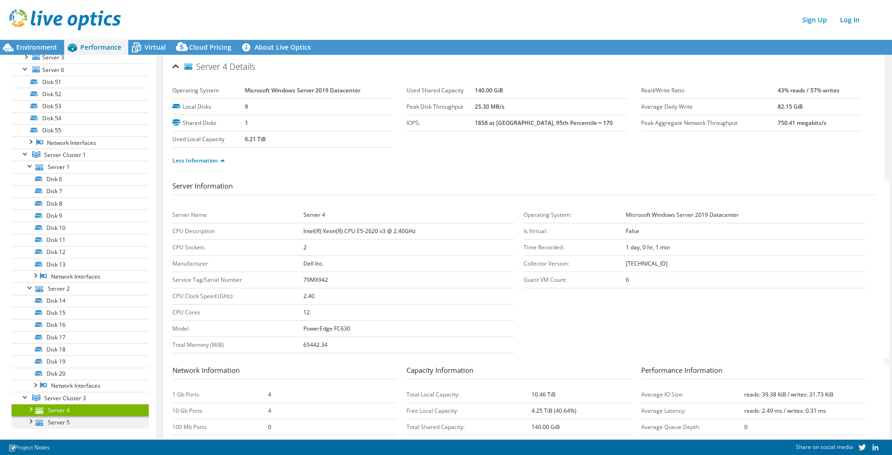
click at [33, 391] on div at bounding box center [30, 420] width 9 height 9
click at [58, 391] on link "Server 5" at bounding box center [80, 422] width 137 height 12
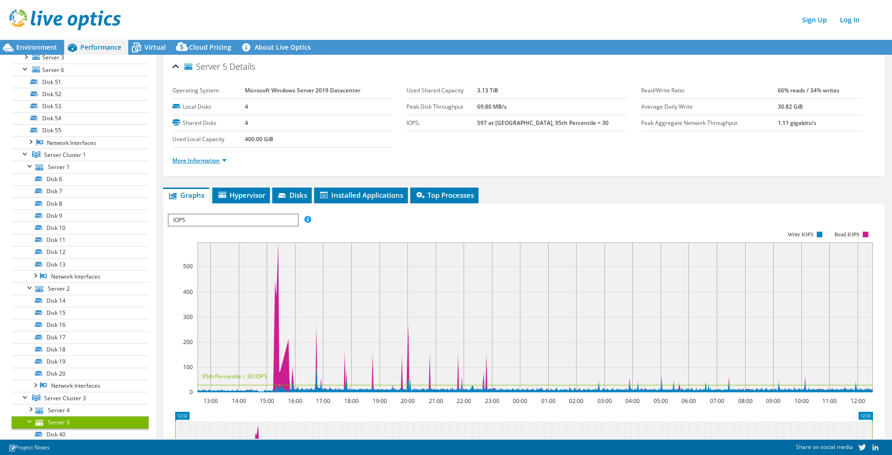
click at [205, 160] on link "More Information" at bounding box center [199, 161] width 54 height 8
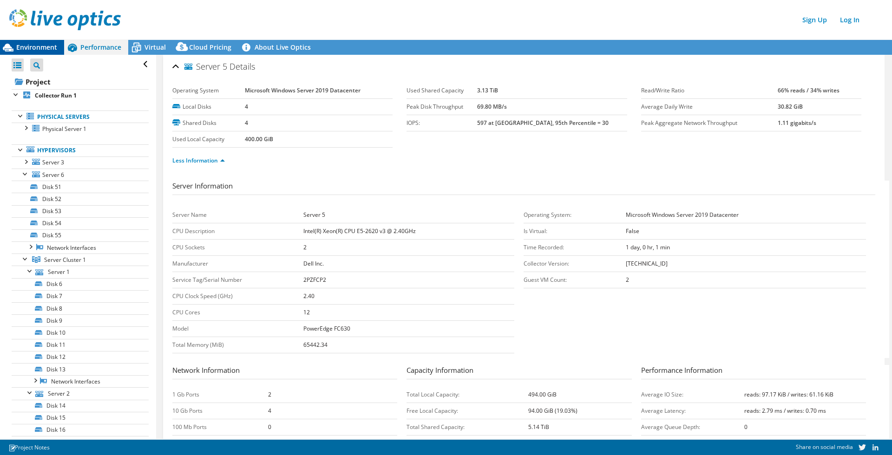
scroll to position [0, 0]
click at [34, 47] on span "Environment" at bounding box center [36, 47] width 41 height 9
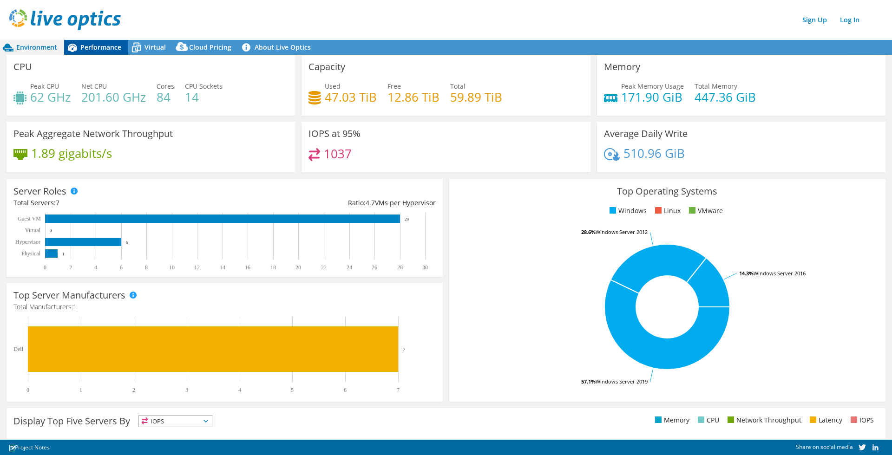
click at [87, 44] on span "Performance" at bounding box center [100, 47] width 41 height 9
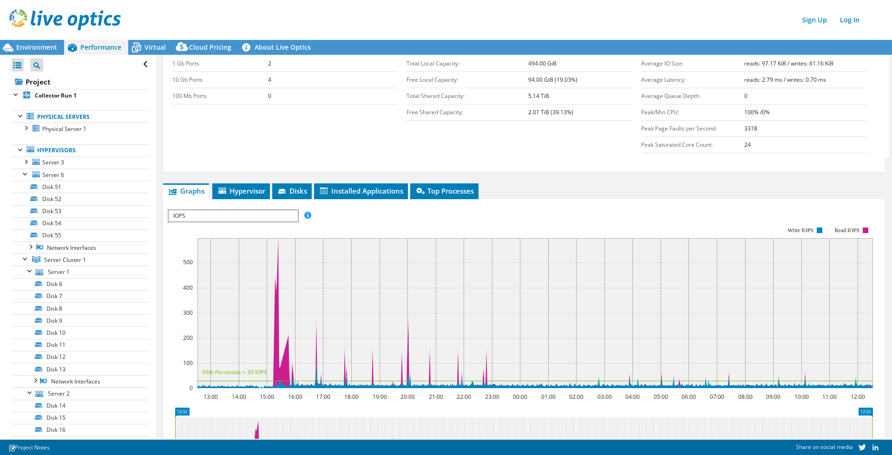
scroll to position [331, 0]
click at [237, 189] on span "Hypervisor" at bounding box center [241, 191] width 48 height 9
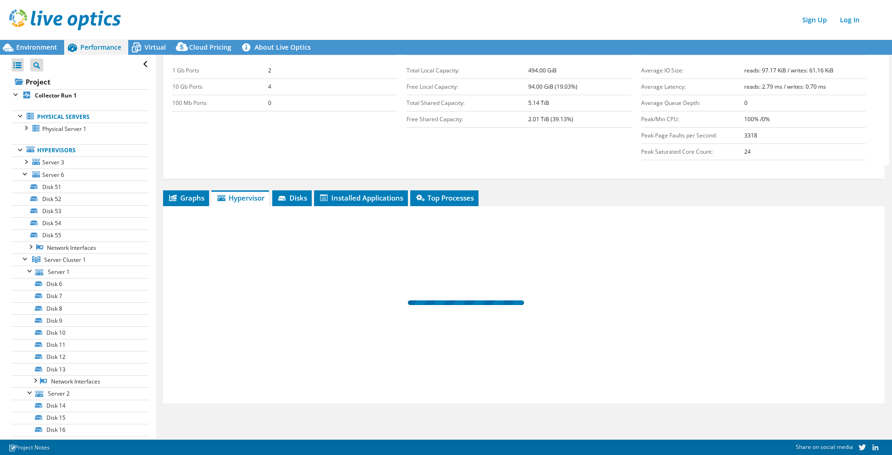
scroll to position [324, 0]
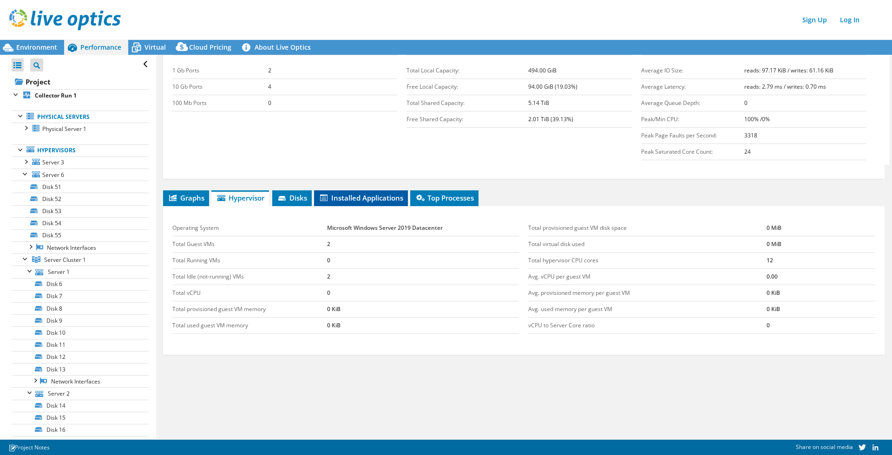
click at [372, 197] on span "Installed Applications" at bounding box center [361, 197] width 85 height 9
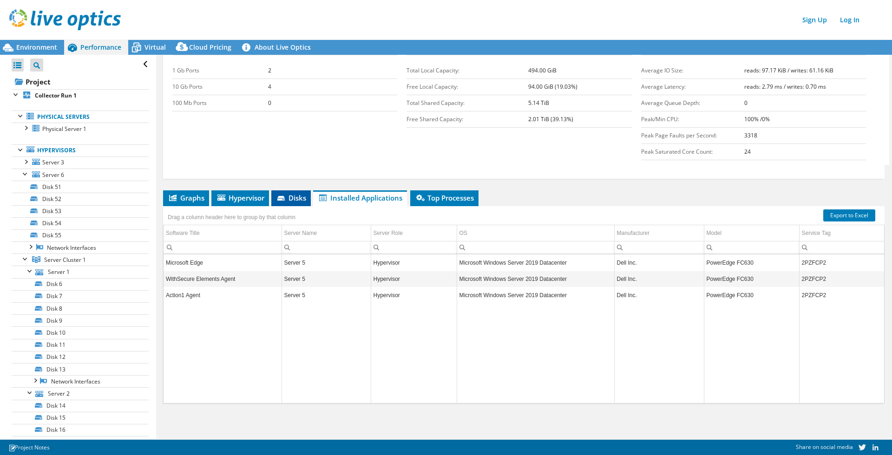
click at [289, 197] on span "Disks" at bounding box center [291, 197] width 30 height 9
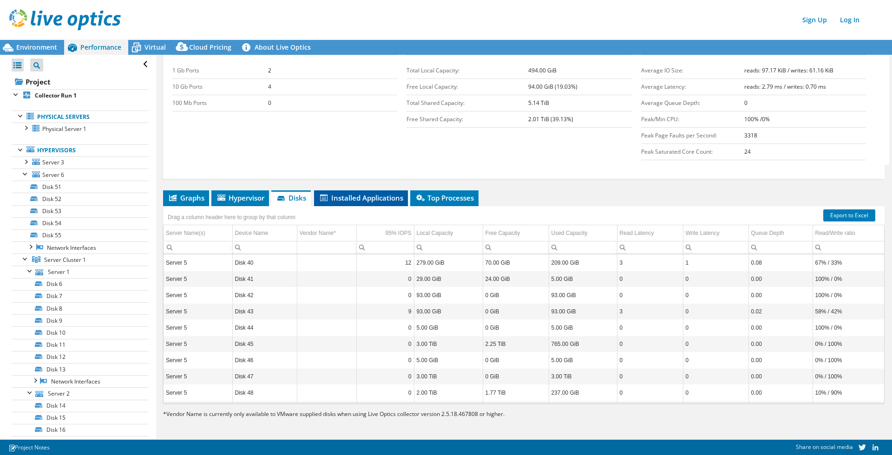
click at [352, 192] on li "Installed Applications" at bounding box center [361, 198] width 94 height 16
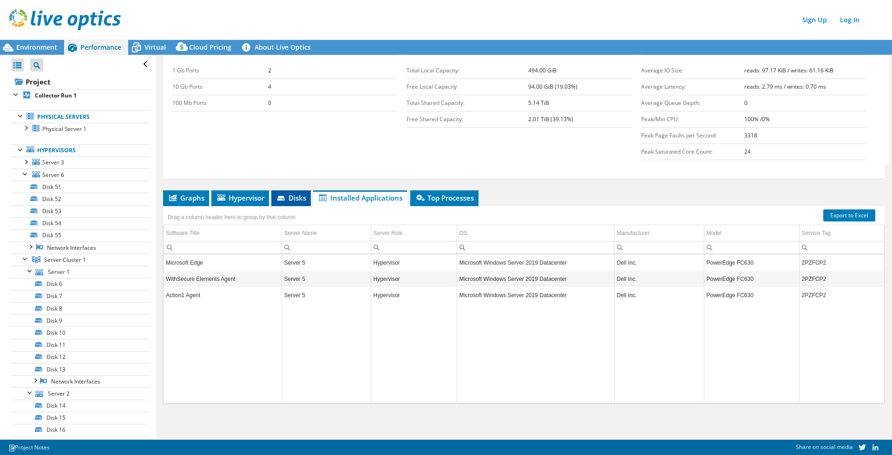
click at [297, 200] on span "Disks" at bounding box center [291, 197] width 30 height 9
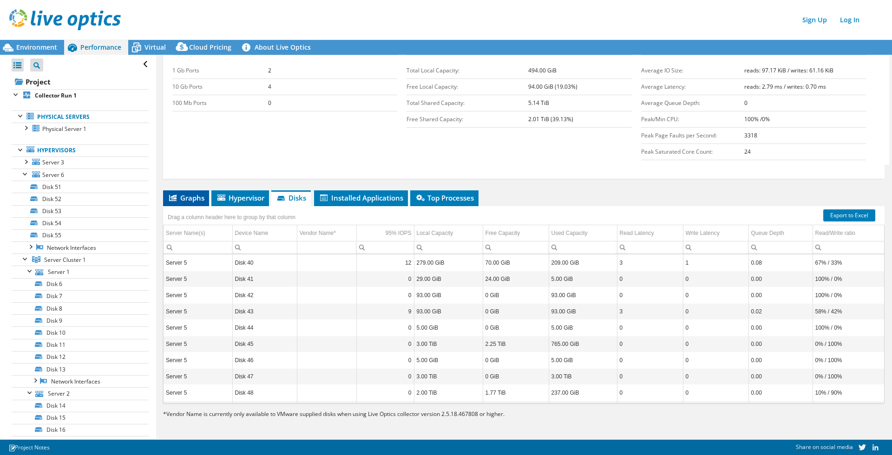
click at [185, 197] on span "Graphs" at bounding box center [186, 197] width 37 height 9
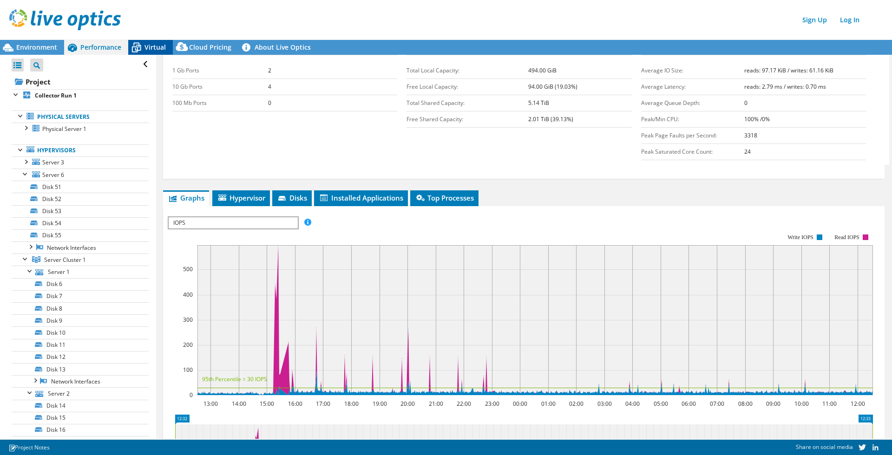
scroll to position [0, 0]
click at [151, 49] on span "Virtual" at bounding box center [155, 47] width 21 height 9
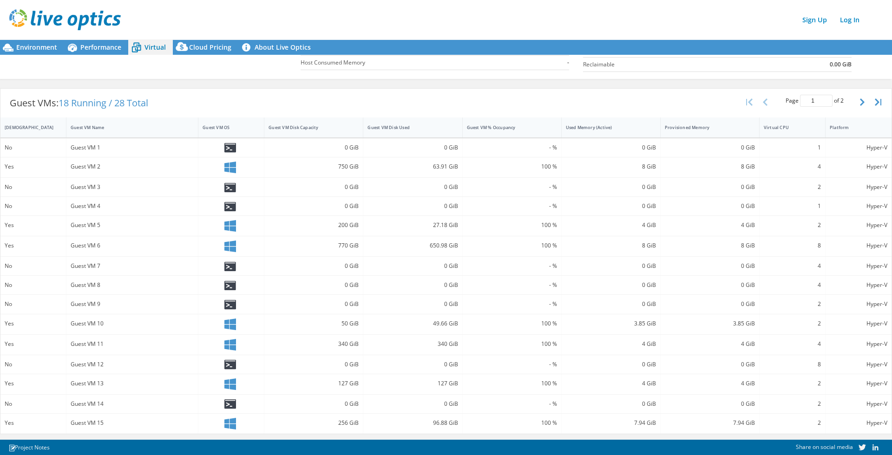
scroll to position [149, 0]
click at [683, 102] on icon "button" at bounding box center [862, 102] width 5 height 7
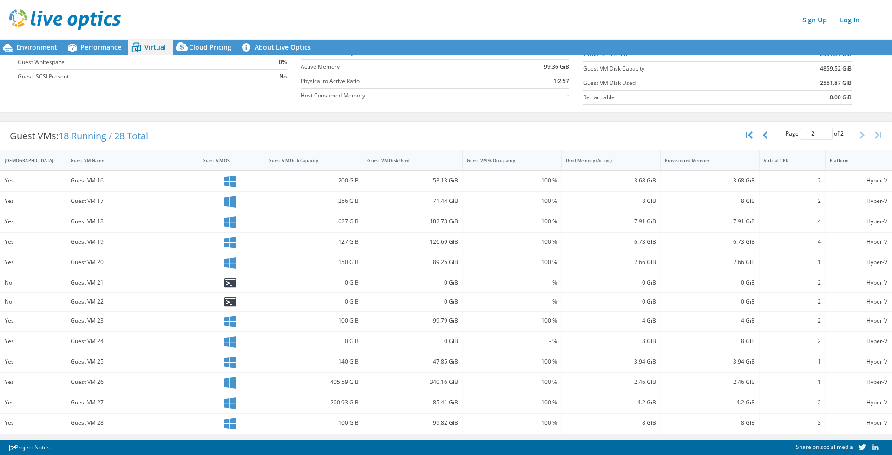
scroll to position [116, 0]
click at [683, 134] on icon "button" at bounding box center [765, 134] width 5 height 7
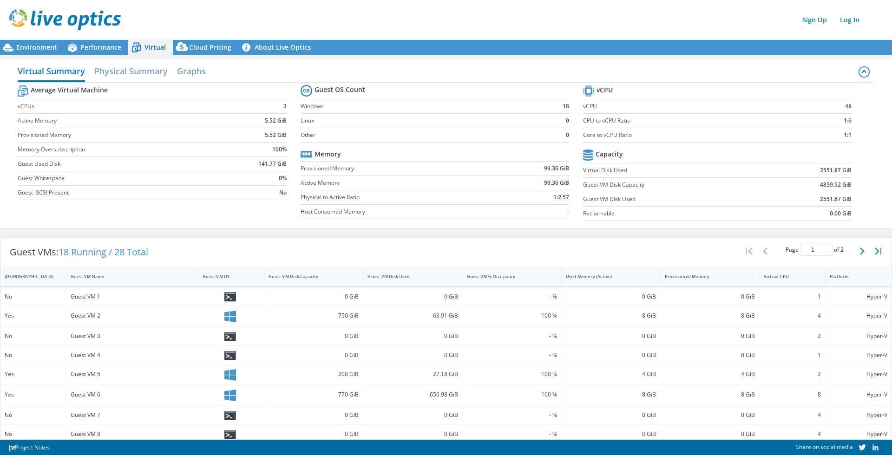
scroll to position [0, 0]
click at [197, 69] on h2 "Graphs" at bounding box center [191, 72] width 29 height 20
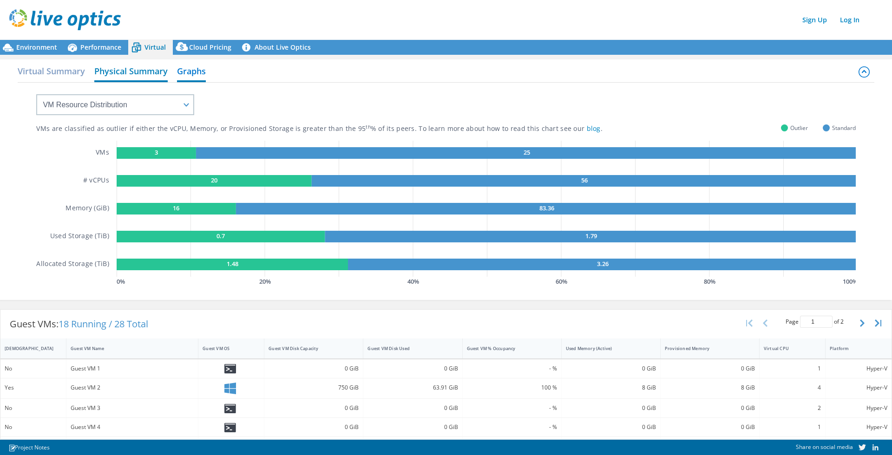
click at [127, 71] on h2 "Physical Summary" at bounding box center [130, 72] width 73 height 20
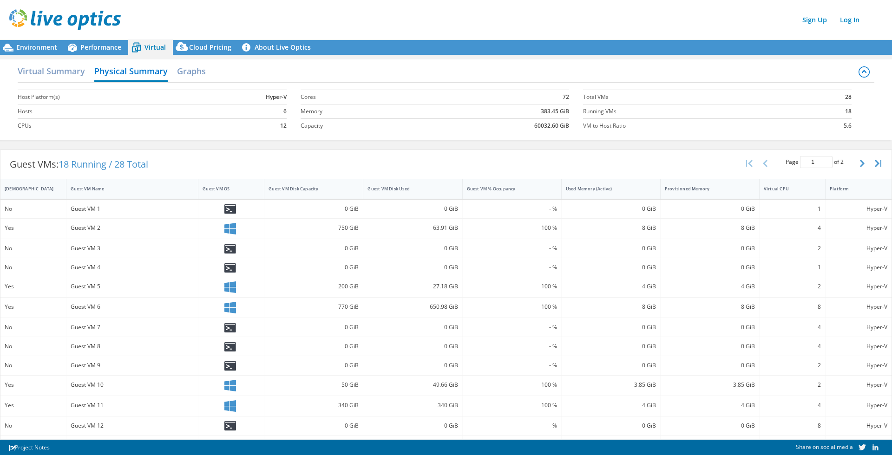
click at [683, 70] on icon at bounding box center [864, 71] width 11 height 11
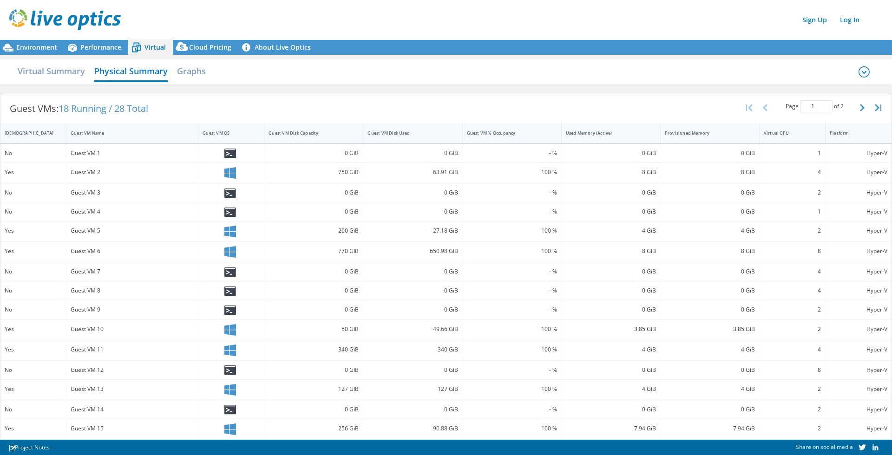
click at [683, 71] on icon at bounding box center [864, 71] width 11 height 11
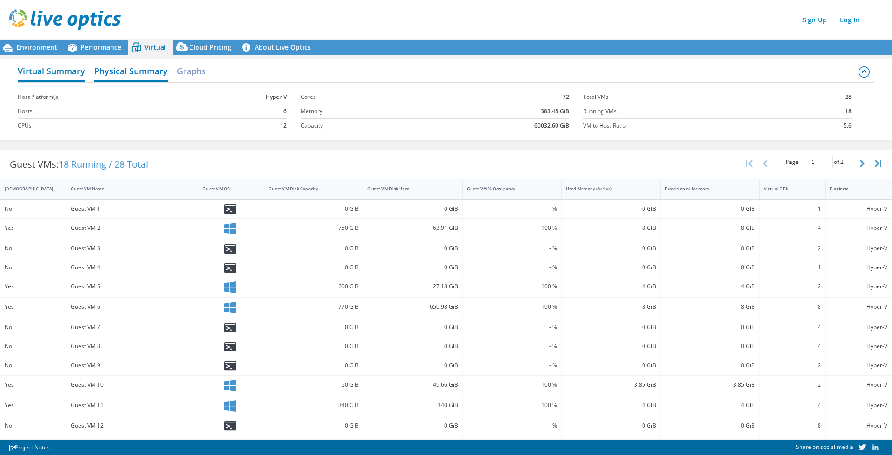
click at [56, 69] on h2 "Virtual Summary" at bounding box center [51, 72] width 67 height 20
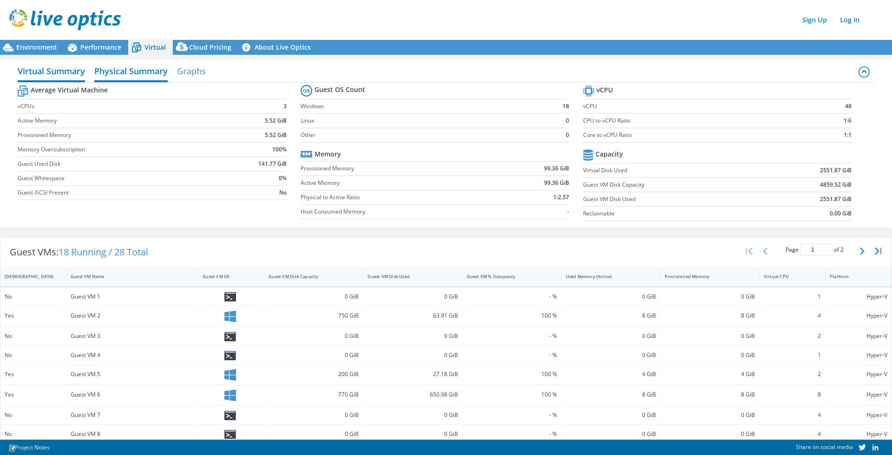
click at [124, 72] on h2 "Physical Summary" at bounding box center [130, 72] width 73 height 20
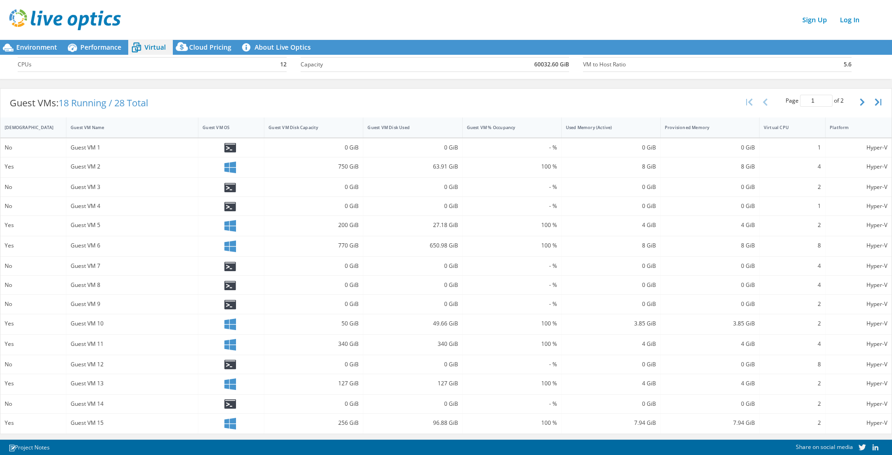
scroll to position [61, 0]
click at [683, 104] on icon "button" at bounding box center [862, 102] width 5 height 7
type input "2"
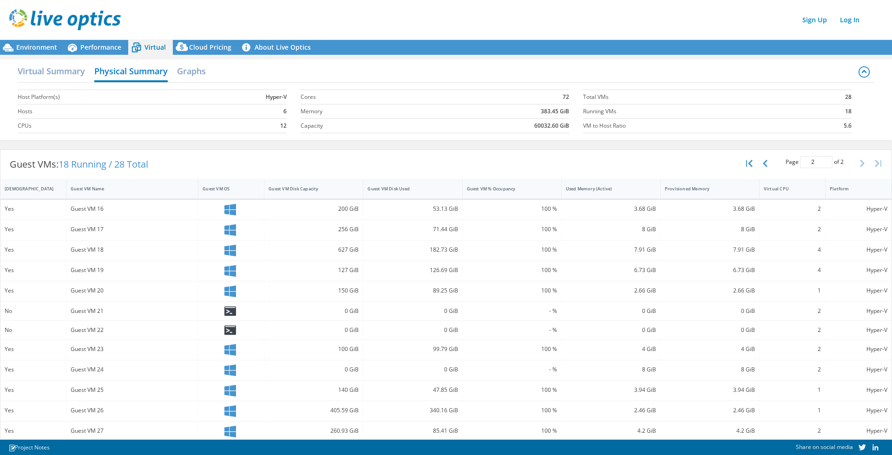
scroll to position [0, 0]
click at [32, 46] on span "Environment" at bounding box center [36, 47] width 41 height 9
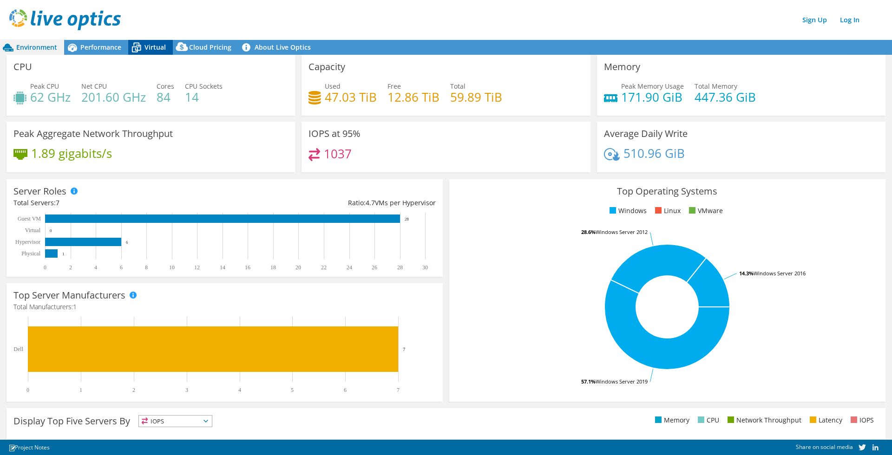
click at [149, 46] on span "Virtual" at bounding box center [155, 47] width 21 height 9
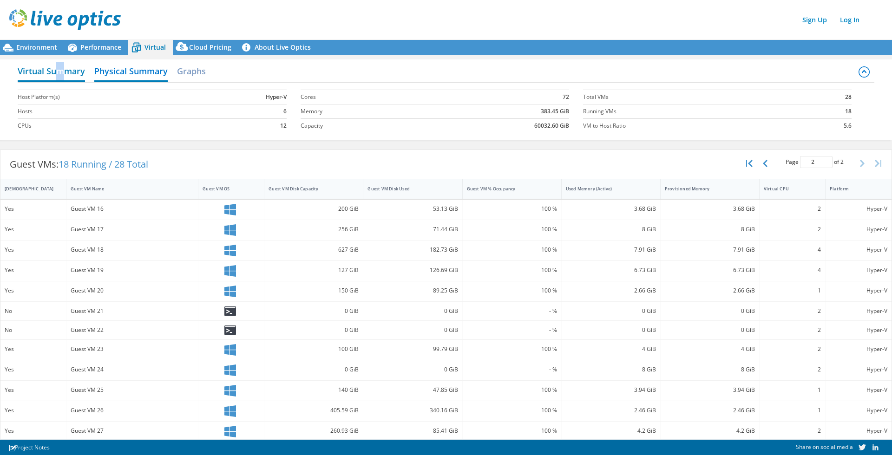
click at [60, 66] on h2 "Virtual Summary" at bounding box center [51, 72] width 67 height 20
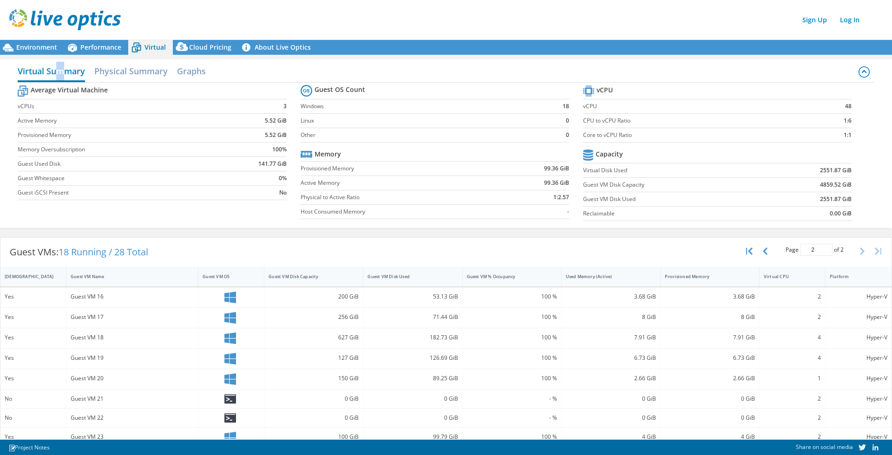
click at [59, 72] on h2 "Virtual Summary" at bounding box center [51, 72] width 67 height 20
click at [73, 70] on h2 "Virtual Summary" at bounding box center [51, 72] width 67 height 20
click at [95, 46] on span "Performance" at bounding box center [100, 47] width 41 height 9
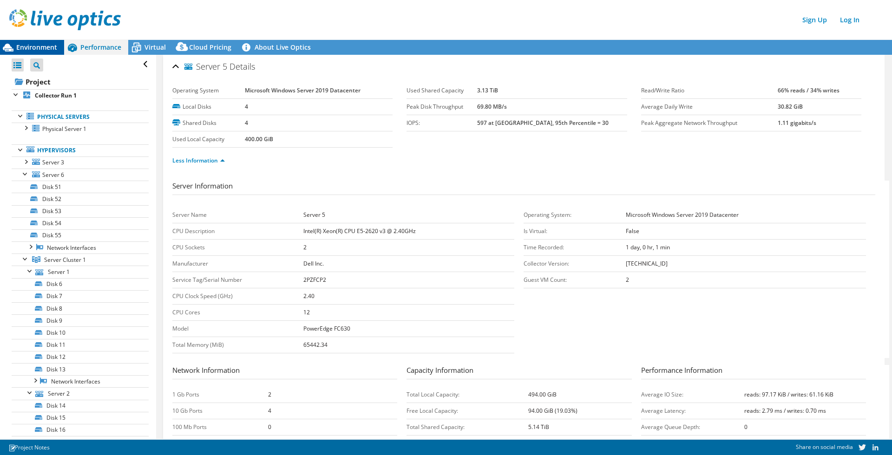
click at [41, 43] on span "Environment" at bounding box center [36, 47] width 41 height 9
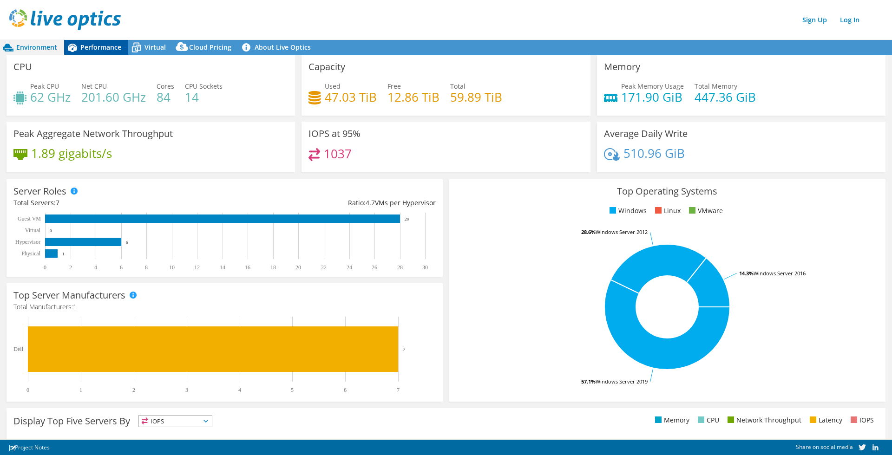
click at [93, 45] on span "Performance" at bounding box center [100, 47] width 41 height 9
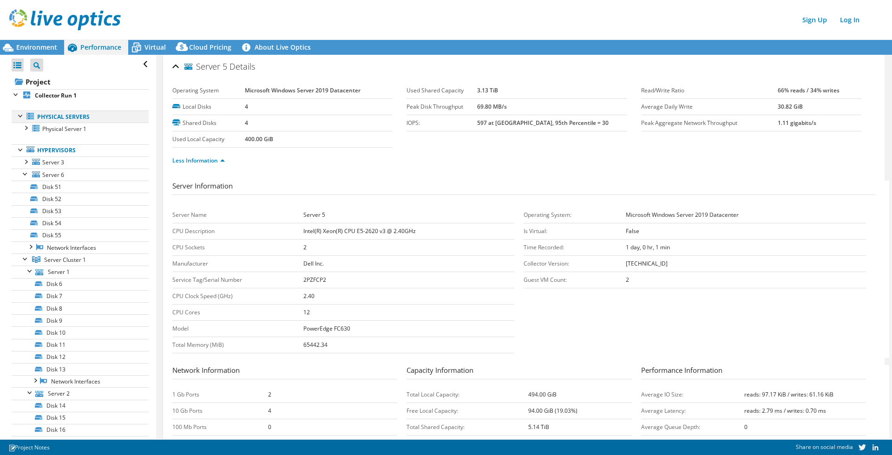
click at [19, 116] on div at bounding box center [20, 115] width 9 height 9
click at [21, 138] on div at bounding box center [20, 136] width 9 height 9
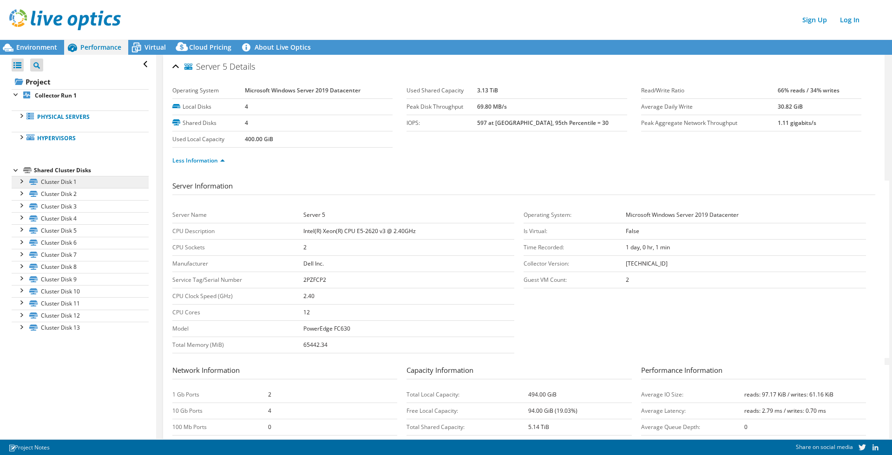
click at [60, 180] on link "Cluster Disk 1" at bounding box center [80, 182] width 137 height 12
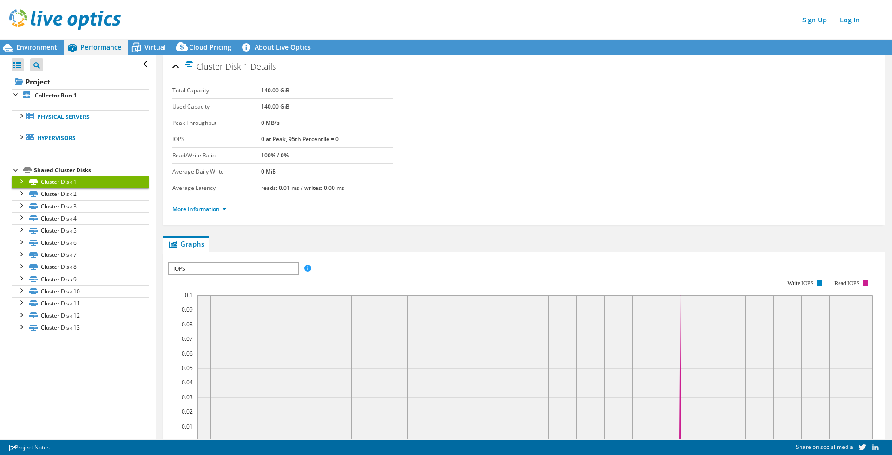
click at [13, 170] on div at bounding box center [16, 169] width 9 height 9
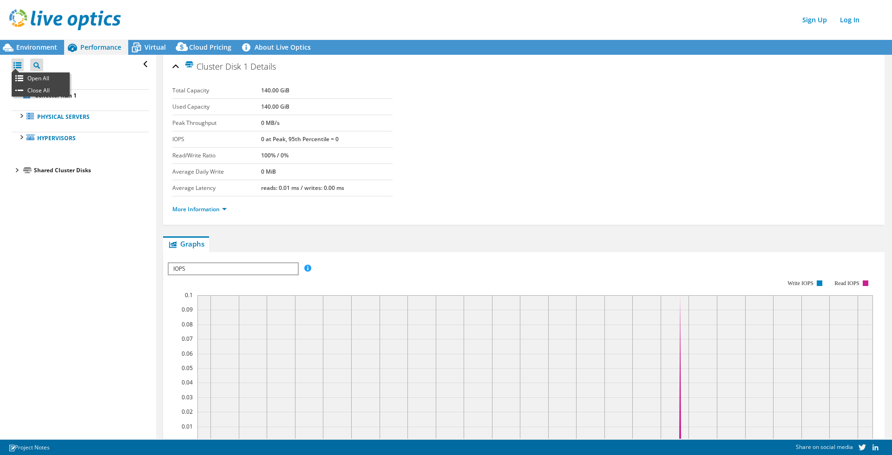
click at [17, 65] on div at bounding box center [18, 65] width 12 height 13
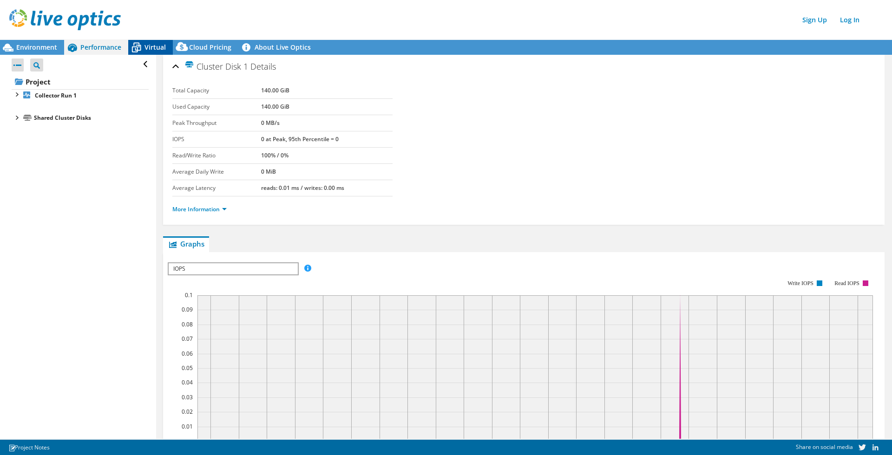
click at [150, 46] on span "Virtual" at bounding box center [155, 47] width 21 height 9
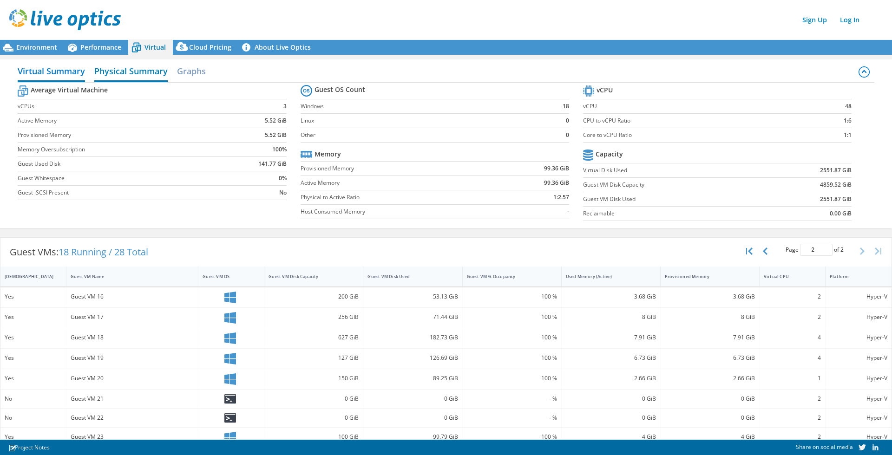
click at [148, 71] on h2 "Physical Summary" at bounding box center [130, 72] width 73 height 20
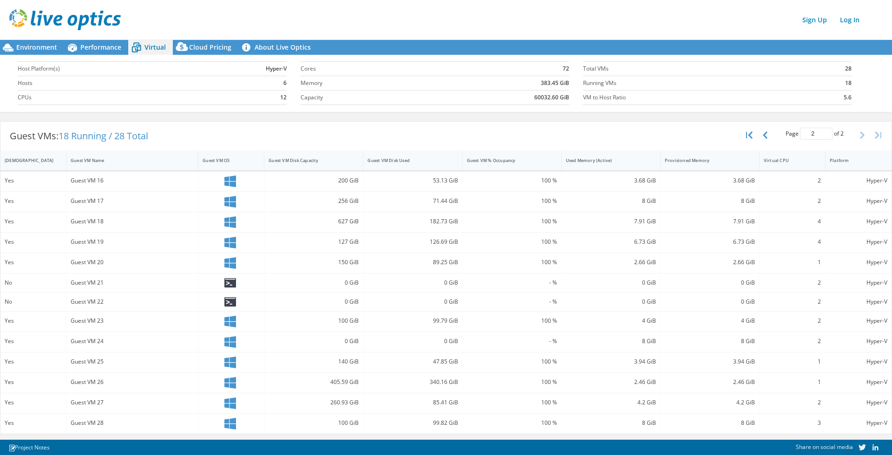
scroll to position [28, 0]
click at [210, 47] on span "Cloud Pricing" at bounding box center [210, 47] width 42 height 9
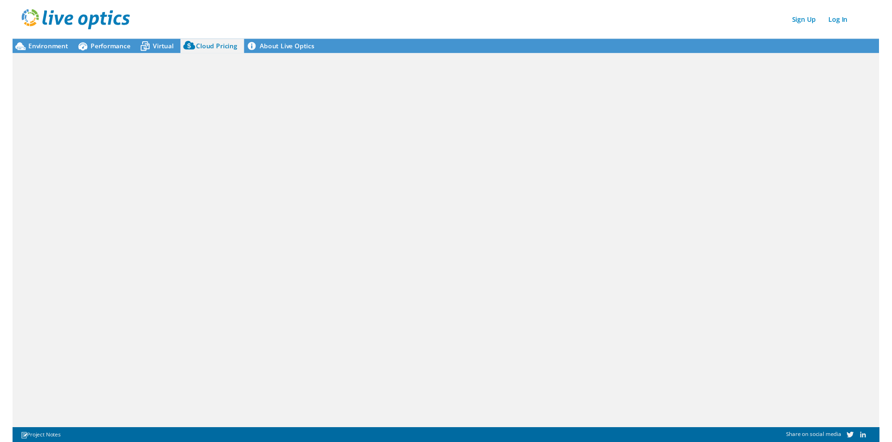
scroll to position [0, 0]
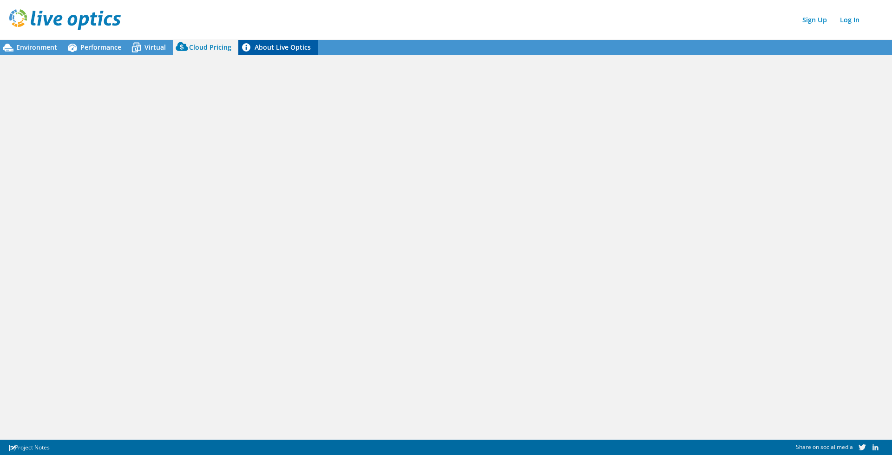
click at [274, 47] on link "About Live Optics" at bounding box center [277, 47] width 79 height 15
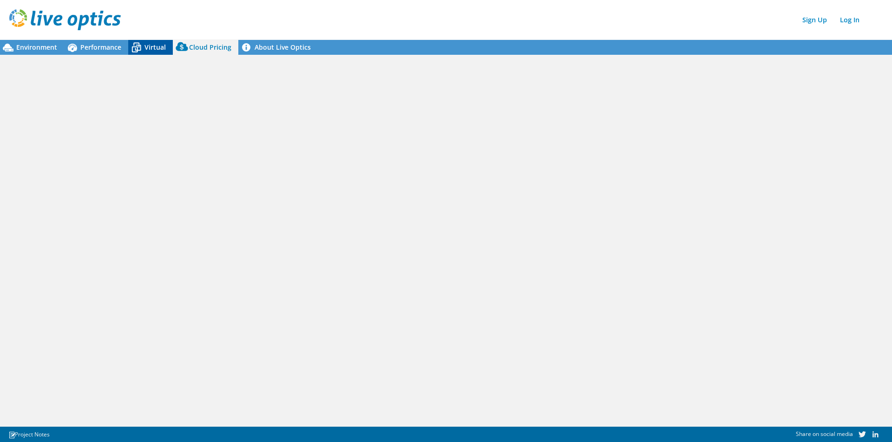
click at [151, 45] on span "Virtual" at bounding box center [155, 47] width 21 height 9
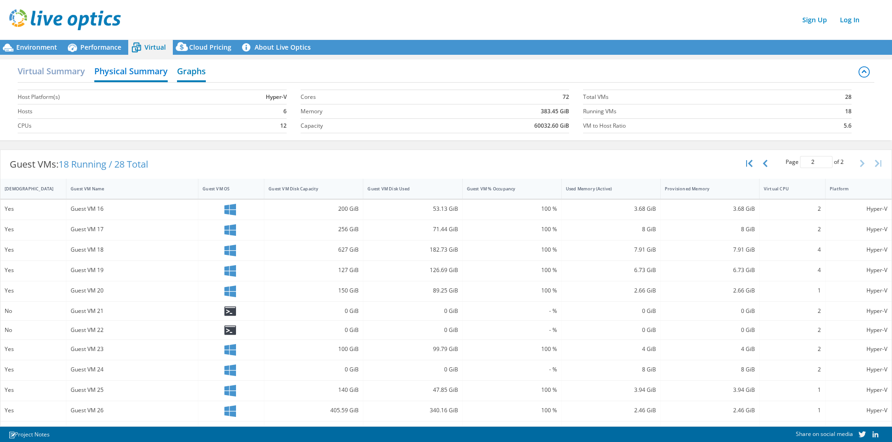
click at [191, 71] on h2 "Graphs" at bounding box center [191, 72] width 29 height 20
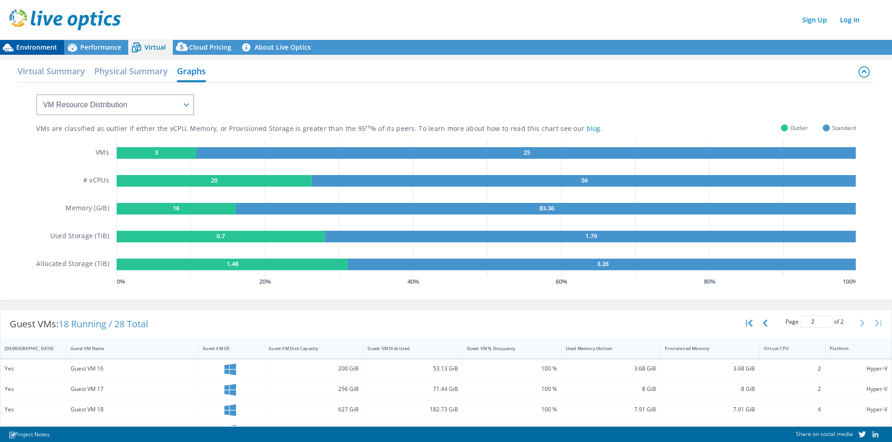
click at [39, 46] on span "Environment" at bounding box center [36, 47] width 41 height 9
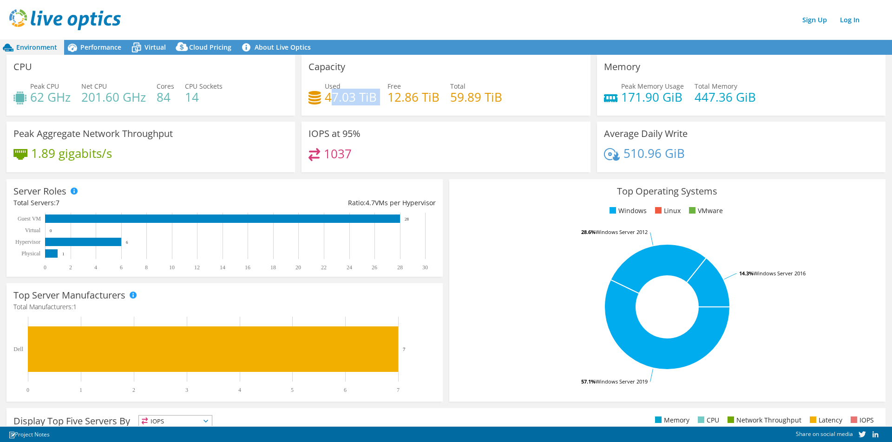
drag, startPoint x: 329, startPoint y: 96, endPoint x: 380, endPoint y: 95, distance: 50.6
click at [384, 95] on div "Used 47.03 TiB Free 12.86 TiB Total 59.89 TiB" at bounding box center [446, 96] width 275 height 30
drag, startPoint x: 451, startPoint y: 96, endPoint x: 500, endPoint y: 91, distance: 49.5
click at [500, 92] on h4 "59.89 TiB" at bounding box center [476, 97] width 52 height 10
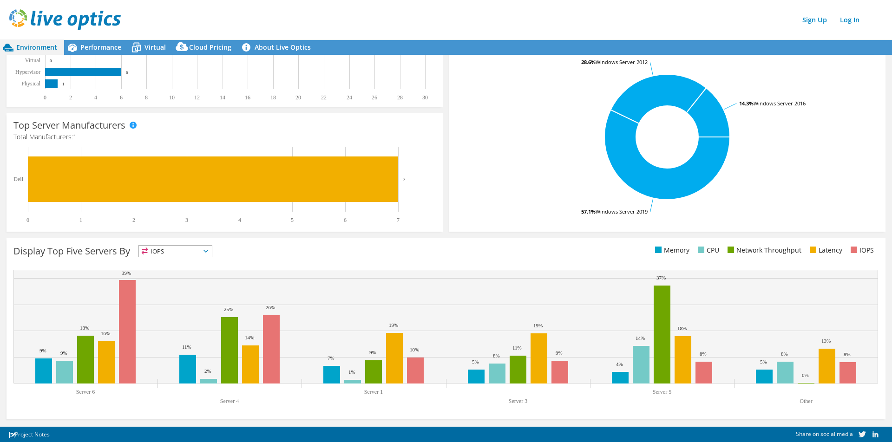
scroll to position [170, 0]
click at [208, 248] on span "IOPS" at bounding box center [175, 251] width 73 height 11
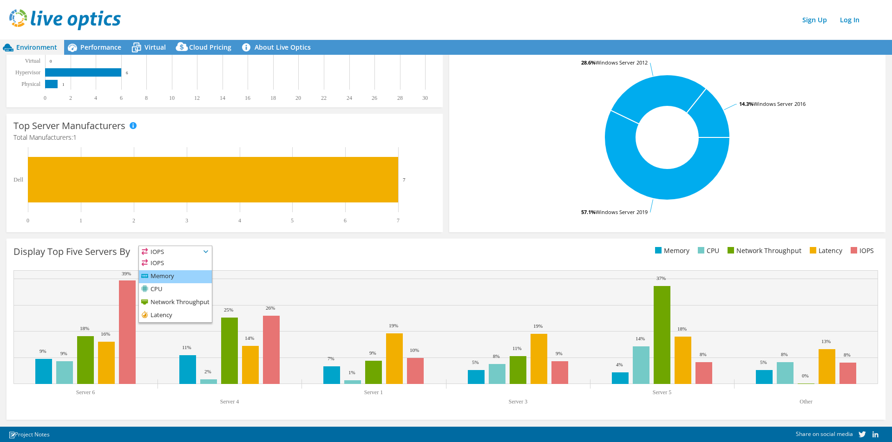
click at [169, 274] on li "Memory" at bounding box center [175, 276] width 73 height 13
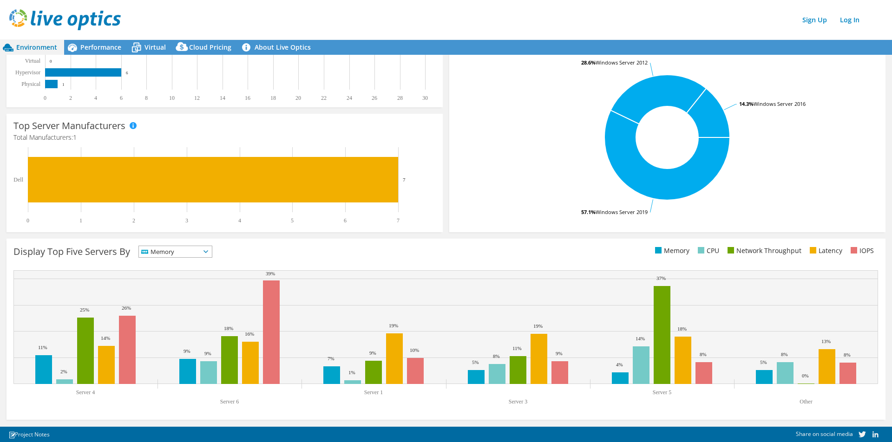
click at [167, 251] on span "Memory" at bounding box center [169, 251] width 61 height 11
click at [164, 314] on li "Latency" at bounding box center [175, 315] width 73 height 13
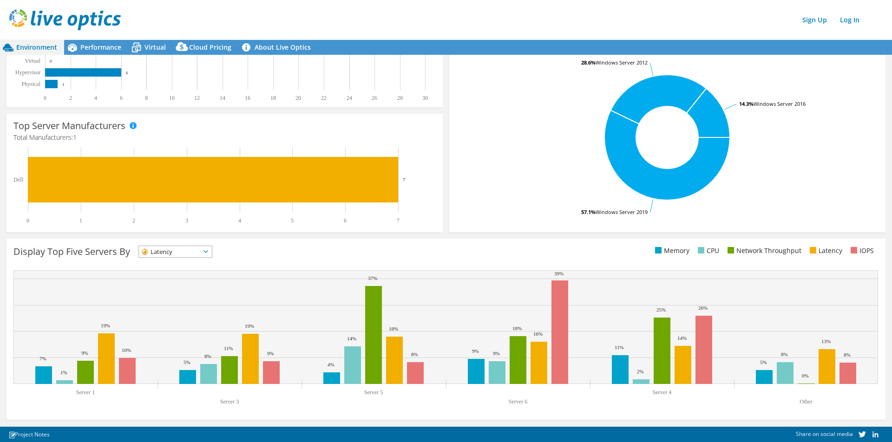
click at [164, 253] on span "Latency" at bounding box center [169, 251] width 61 height 11
click at [163, 263] on li "IOPS" at bounding box center [175, 263] width 73 height 13
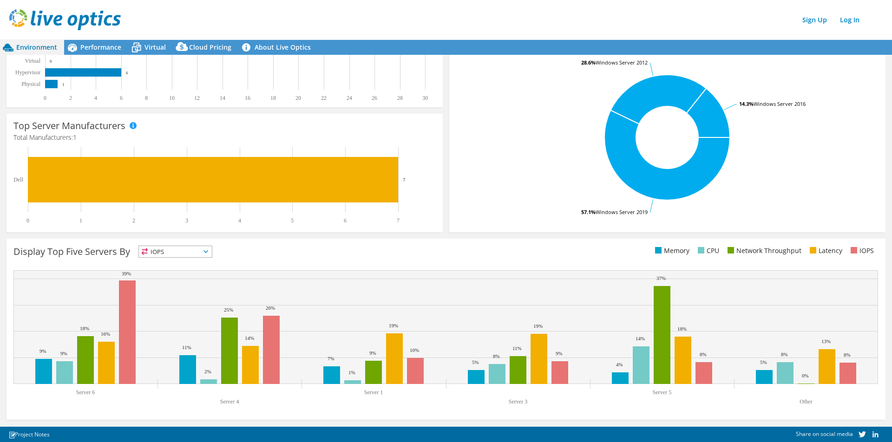
click at [157, 253] on span "IOPS" at bounding box center [169, 251] width 61 height 11
click at [159, 286] on li "CPU" at bounding box center [175, 289] width 73 height 13
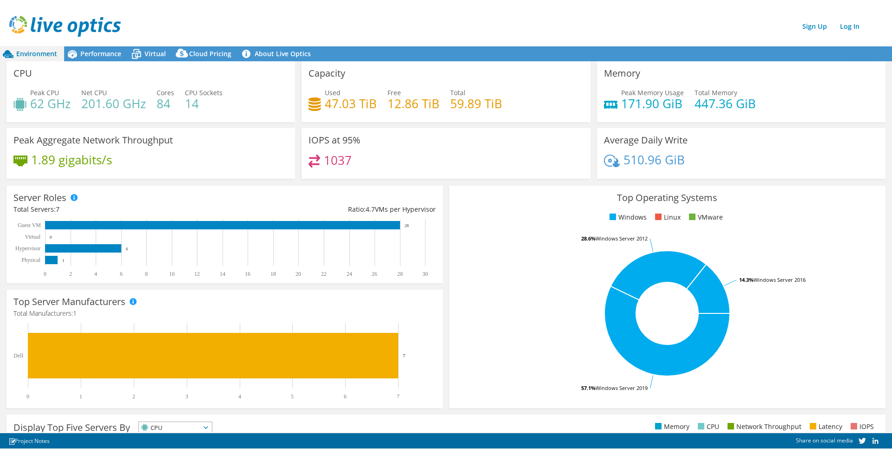
scroll to position [0, 0]
